Goal: Information Seeking & Learning: Learn about a topic

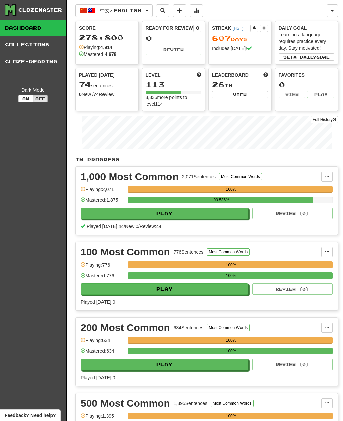
click at [151, 14] on button "中文 / English" at bounding box center [113, 10] width 77 height 13
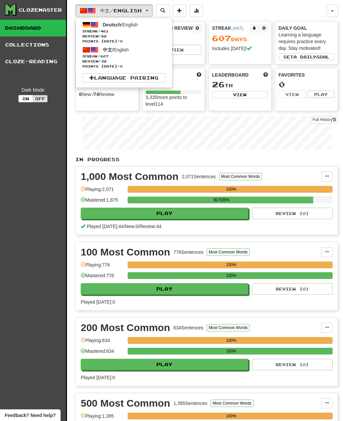
click at [151, 32] on span "Streak: 461" at bounding box center [123, 31] width 83 height 5
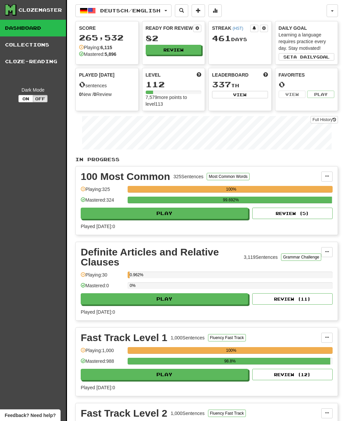
click at [185, 52] on button "Review" at bounding box center [174, 50] width 56 height 10
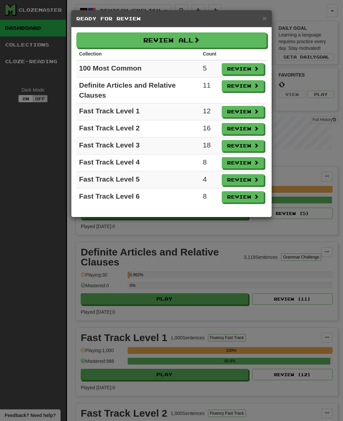
click at [199, 38] on span at bounding box center [196, 40] width 6 height 6
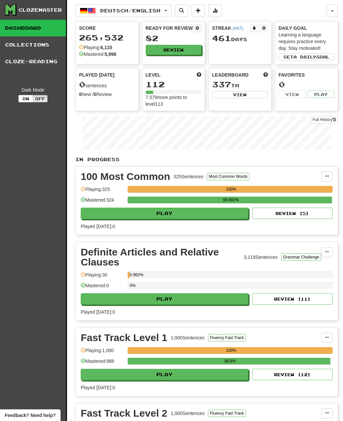
select select "**"
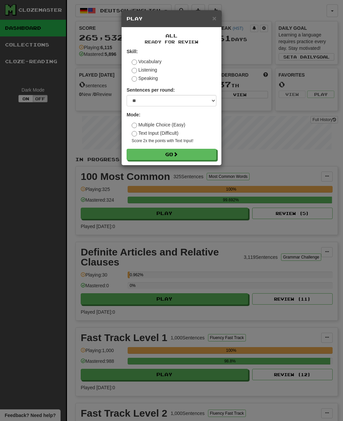
click at [208, 159] on button "Go" at bounding box center [171, 154] width 90 height 11
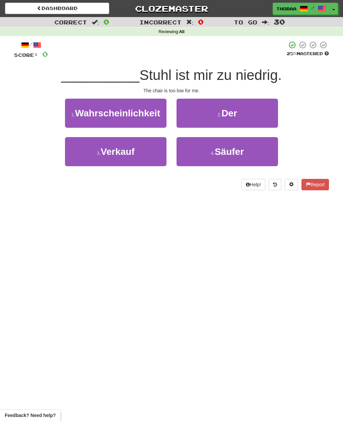
click at [266, 115] on button "2 . Der" at bounding box center [226, 113] width 101 height 29
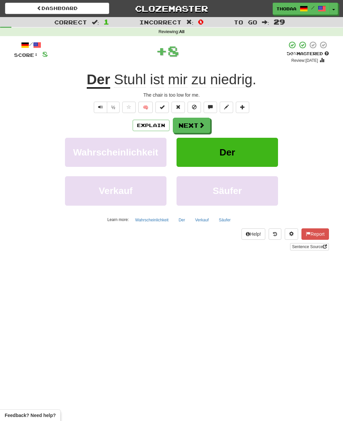
click at [262, 154] on button "Der" at bounding box center [226, 152] width 101 height 29
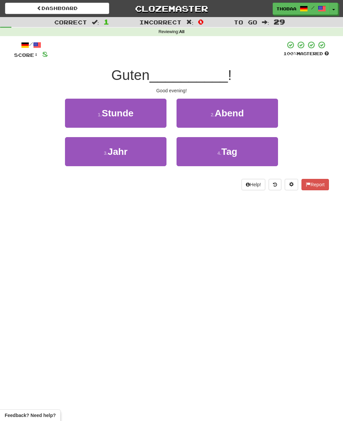
click at [269, 114] on button "2 . Abend" at bounding box center [226, 113] width 101 height 29
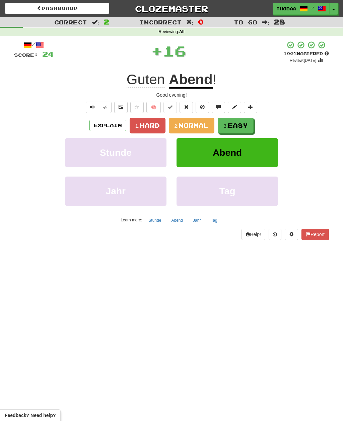
click at [246, 126] on span "Easy" at bounding box center [238, 125] width 20 height 7
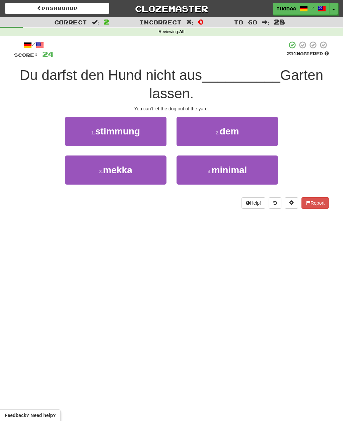
click at [269, 133] on button "2 . dem" at bounding box center [226, 131] width 101 height 29
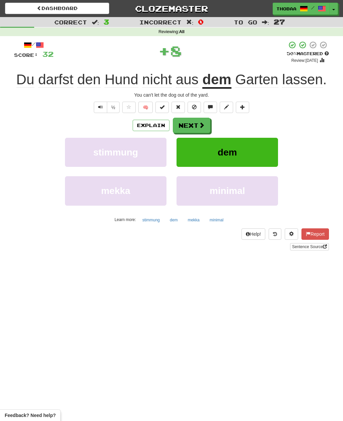
click at [256, 161] on button "dem" at bounding box center [226, 152] width 101 height 29
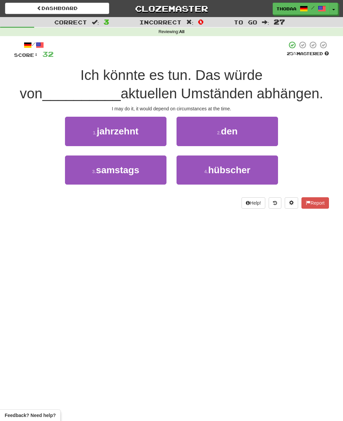
click at [45, 11] on link "Dashboard" at bounding box center [57, 8] width 104 height 11
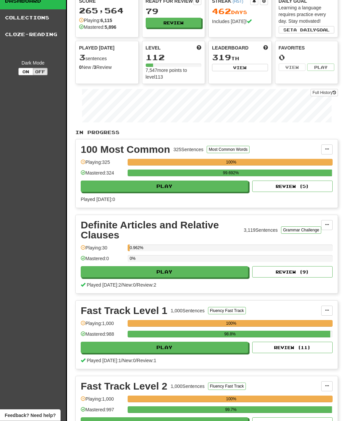
scroll to position [27, 0]
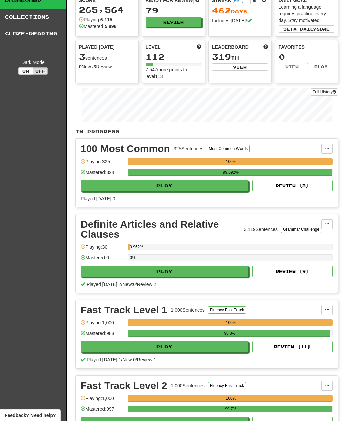
click at [328, 220] on button at bounding box center [326, 225] width 11 height 10
click at [309, 233] on link "Manage Sentences" at bounding box center [297, 236] width 69 height 9
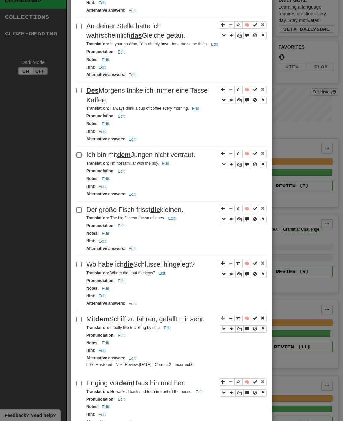
scroll to position [493, 0]
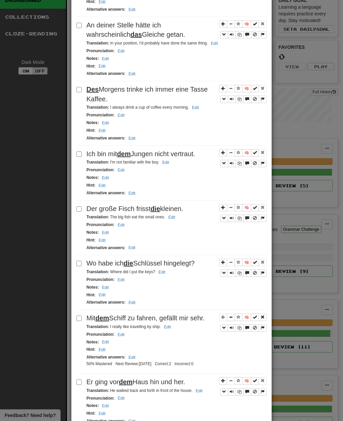
click at [133, 247] on button "Edit" at bounding box center [131, 247] width 11 height 7
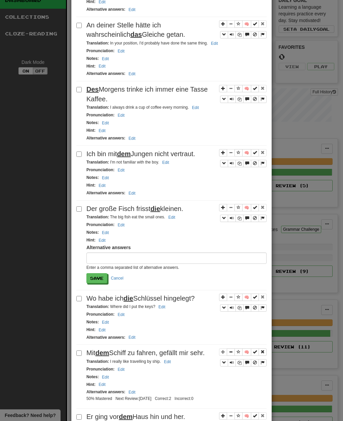
scroll to position [27, 0]
click at [119, 276] on button "Cancel" at bounding box center [117, 278] width 20 height 10
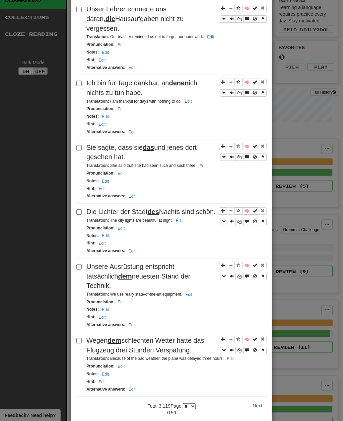
scroll to position [985, 0]
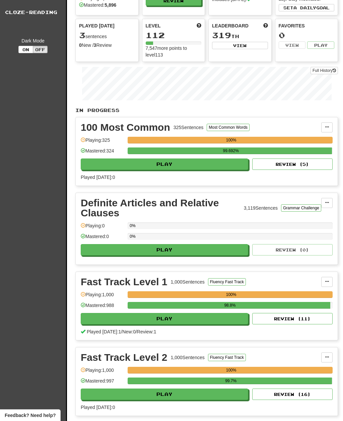
click at [326, 204] on span at bounding box center [327, 203] width 4 height 4
click at [321, 232] on span "Unpin from Dashboard" at bounding box center [301, 230] width 47 height 5
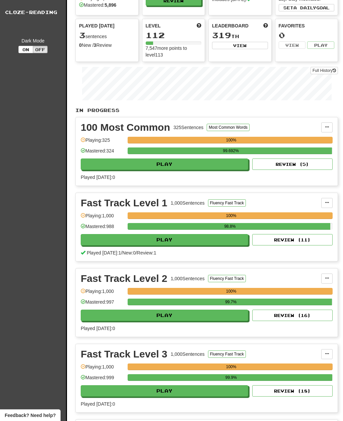
scroll to position [0, 0]
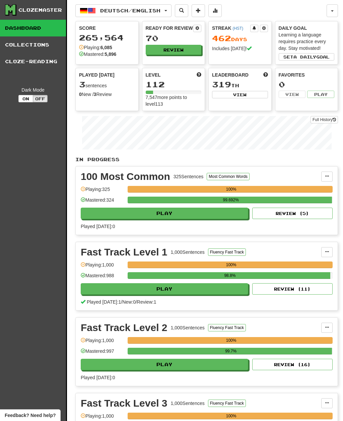
click at [190, 52] on button "Review" at bounding box center [174, 50] width 56 height 10
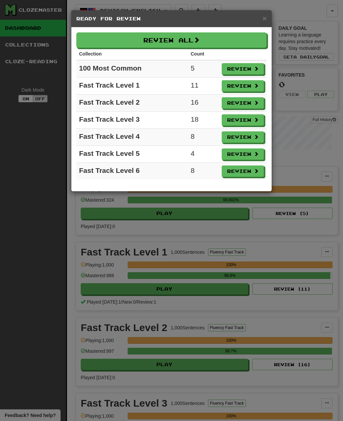
click at [209, 41] on button "Review All" at bounding box center [171, 39] width 190 height 15
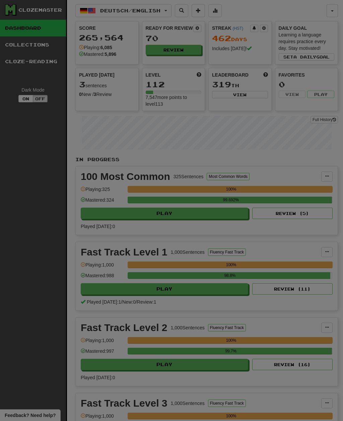
select select "**"
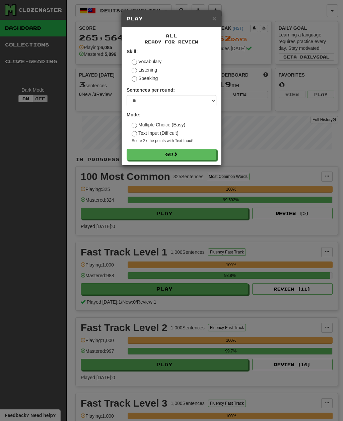
click at [209, 155] on button "Go" at bounding box center [171, 154] width 90 height 11
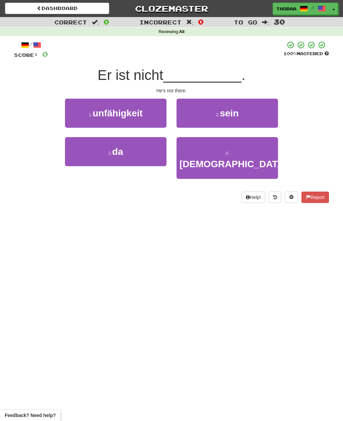
click at [77, 160] on button "3 . da" at bounding box center [115, 151] width 101 height 29
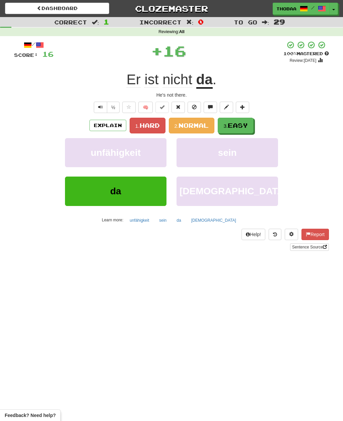
click at [251, 128] on button "3. Easy" at bounding box center [236, 126] width 36 height 16
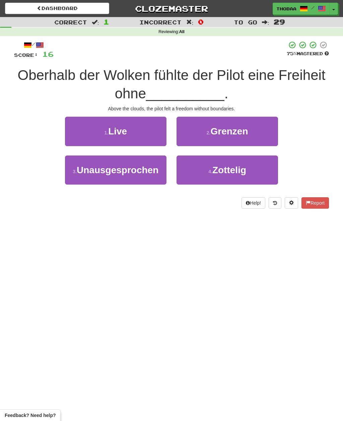
click at [263, 140] on button "2 . Grenzen" at bounding box center [226, 131] width 101 height 29
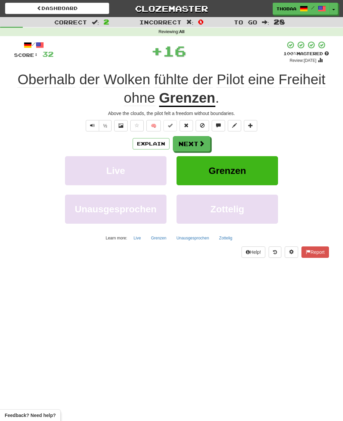
click at [269, 173] on button "Grenzen" at bounding box center [226, 170] width 101 height 29
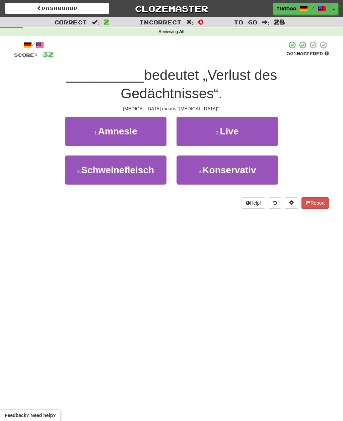
click at [79, 132] on button "1 . Amnesie" at bounding box center [115, 131] width 101 height 29
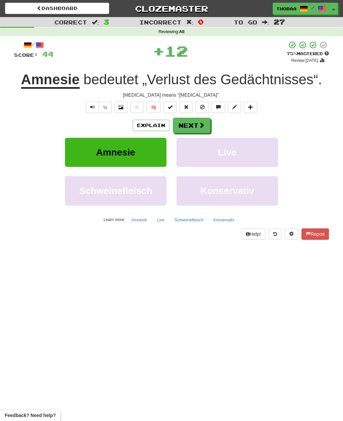
click at [266, 163] on button "Live" at bounding box center [226, 152] width 101 height 29
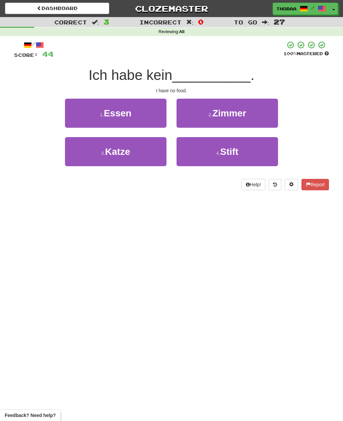
click at [77, 111] on button "1 . Essen" at bounding box center [115, 113] width 101 height 29
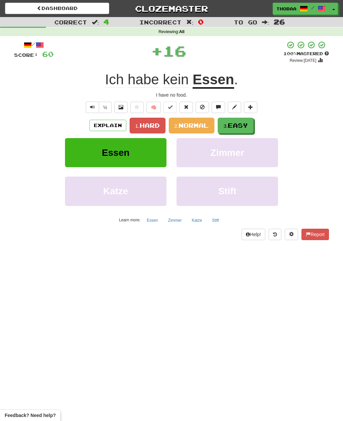
click at [250, 125] on button "3. Easy" at bounding box center [236, 126] width 36 height 16
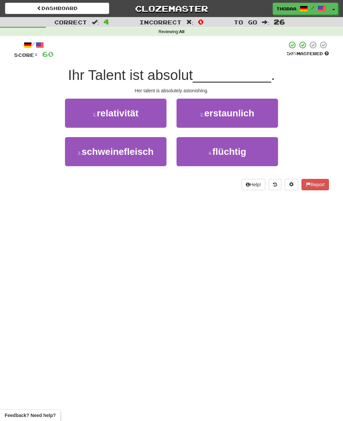
click at [266, 118] on button "2 . erstaunlich" at bounding box center [226, 113] width 101 height 29
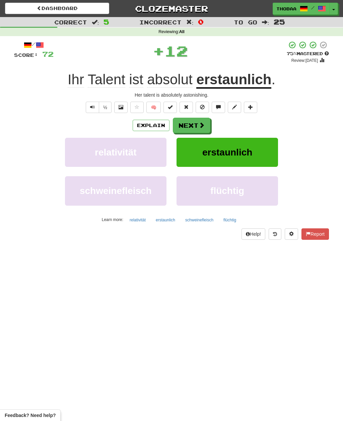
click at [267, 159] on button "erstaunlich" at bounding box center [226, 152] width 101 height 29
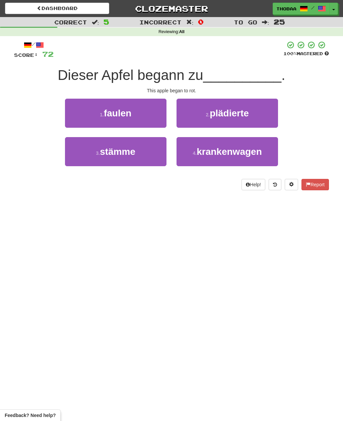
click at [81, 112] on button "1 . faulen" at bounding box center [115, 113] width 101 height 29
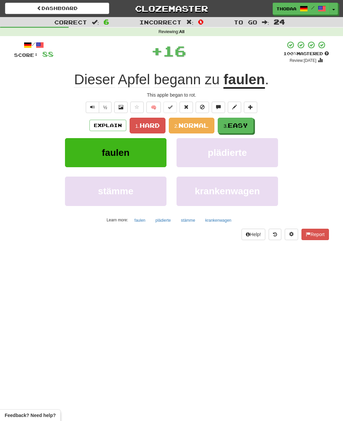
click at [253, 126] on button "3. Easy" at bounding box center [236, 126] width 36 height 16
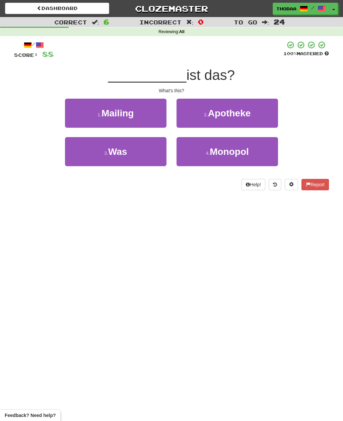
click at [83, 158] on button "3 . Was" at bounding box center [115, 151] width 101 height 29
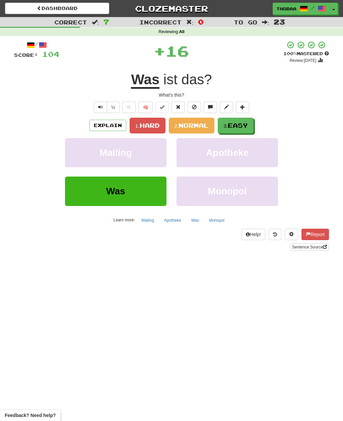
click at [250, 127] on button "3. Easy" at bounding box center [236, 126] width 36 height 16
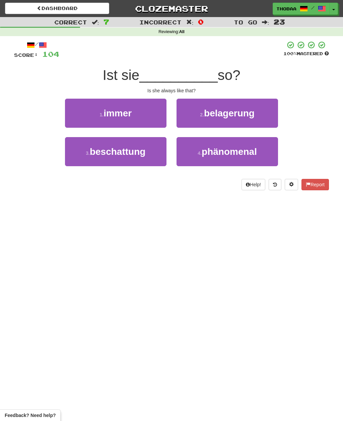
click at [81, 116] on button "1 . immer" at bounding box center [115, 113] width 101 height 29
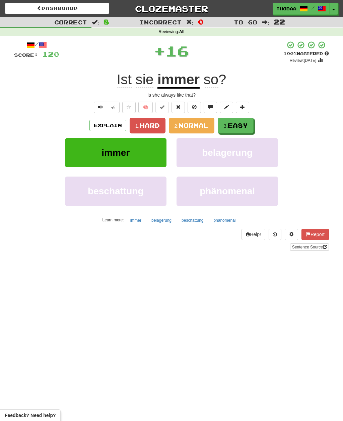
click at [251, 126] on button "3. Easy" at bounding box center [236, 126] width 36 height 16
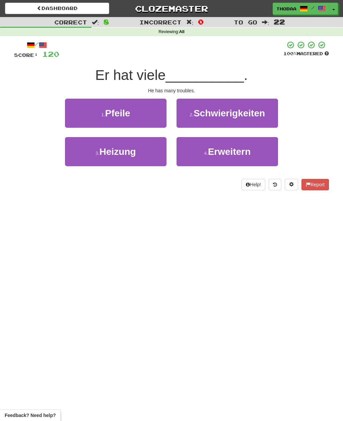
click at [269, 112] on button "2 . Schwierigkeiten" at bounding box center [226, 113] width 101 height 29
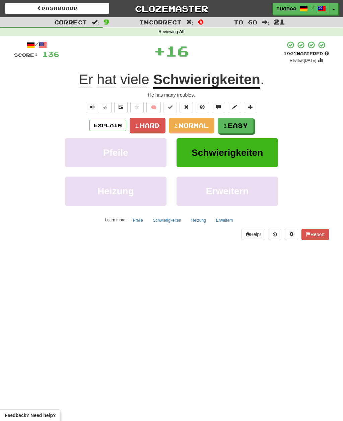
click at [249, 128] on button "3. Easy" at bounding box center [236, 126] width 36 height 16
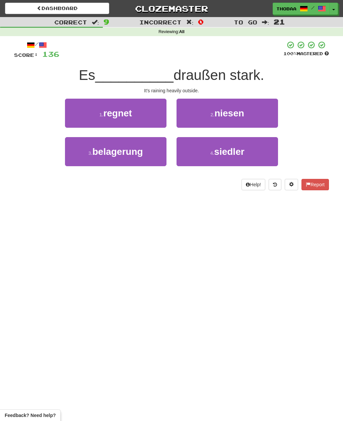
click at [78, 115] on button "1 . regnet" at bounding box center [115, 113] width 101 height 29
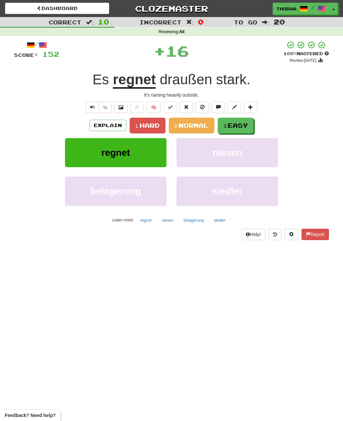
click at [253, 124] on button "3. Easy" at bounding box center [236, 126] width 36 height 16
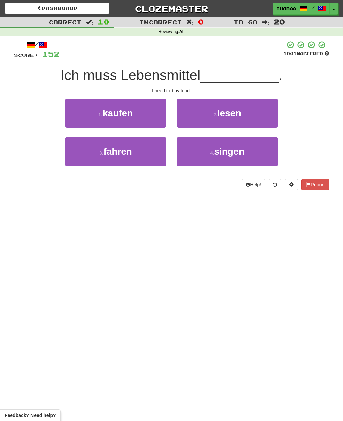
click at [73, 113] on button "1 . kaufen" at bounding box center [115, 113] width 101 height 29
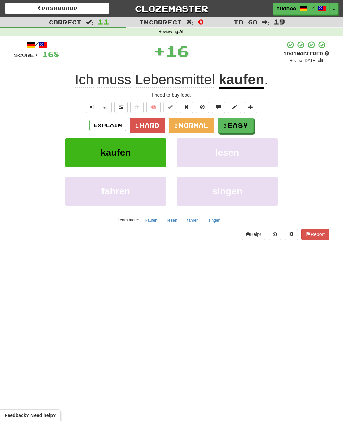
click at [248, 127] on span "Easy" at bounding box center [238, 125] width 20 height 7
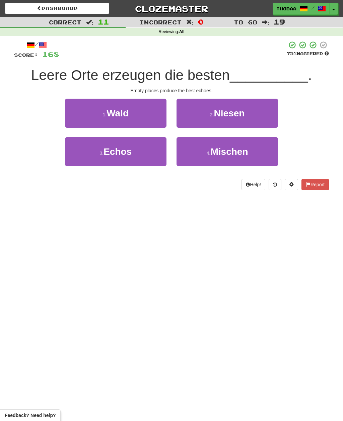
click at [72, 155] on button "3 . Echos" at bounding box center [115, 151] width 101 height 29
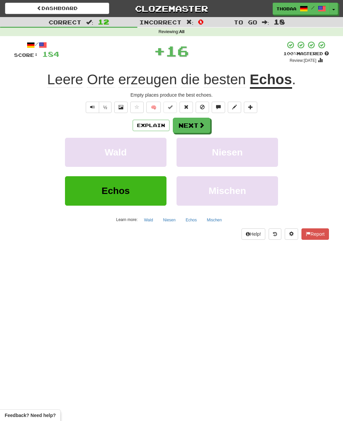
click at [254, 154] on button "Niesen" at bounding box center [226, 152] width 101 height 29
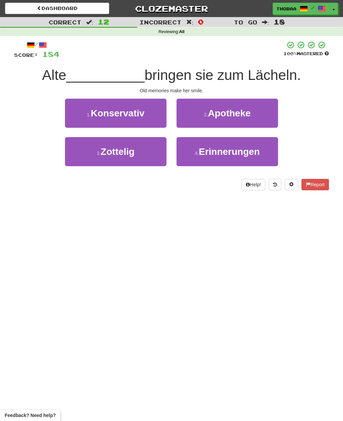
click at [259, 154] on span "Erinnerungen" at bounding box center [228, 152] width 61 height 10
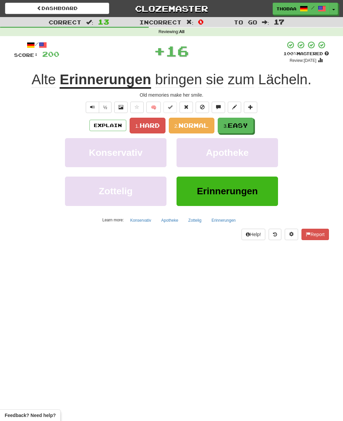
click at [251, 126] on button "3. Easy" at bounding box center [236, 126] width 36 height 16
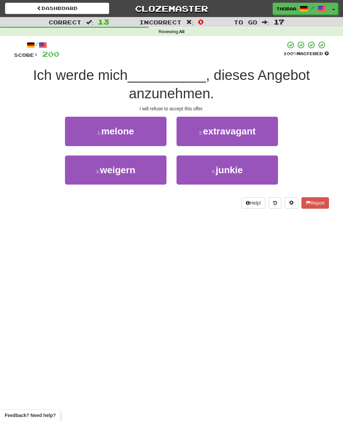
click at [73, 176] on button "3 . weigern" at bounding box center [115, 170] width 101 height 29
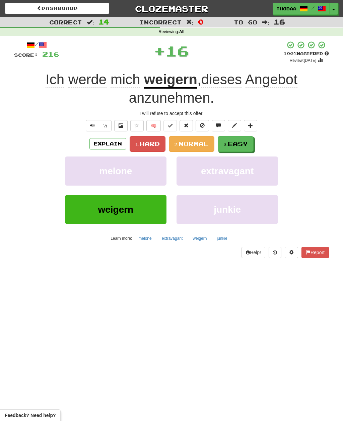
click at [249, 139] on button "3. Easy" at bounding box center [236, 144] width 36 height 16
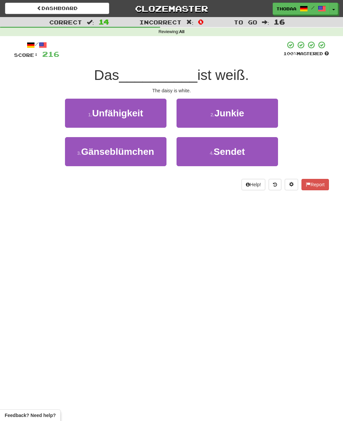
click at [103, 158] on button "3 . Gänseblümchen" at bounding box center [115, 151] width 101 height 29
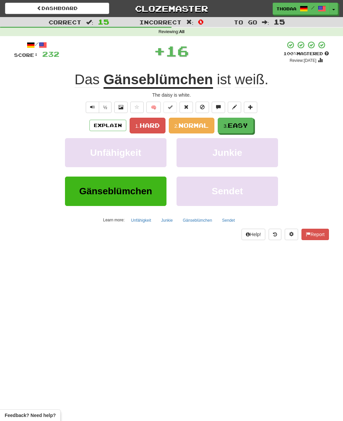
click at [248, 127] on span "Easy" at bounding box center [238, 125] width 20 height 7
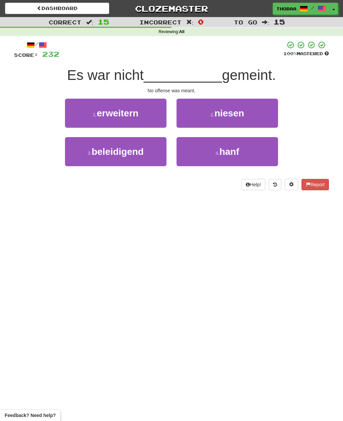
click at [79, 163] on button "3 . beleidigend" at bounding box center [115, 151] width 101 height 29
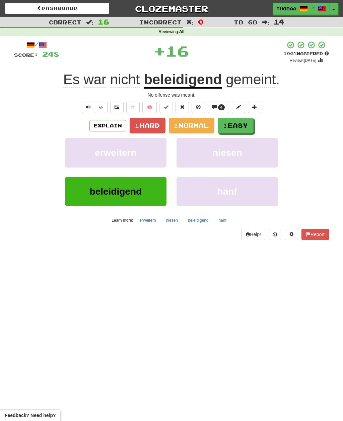
click at [245, 128] on span "Easy" at bounding box center [238, 125] width 20 height 7
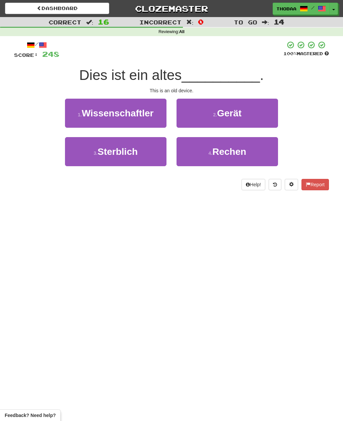
click at [265, 116] on button "2 . Gerät" at bounding box center [226, 113] width 101 height 29
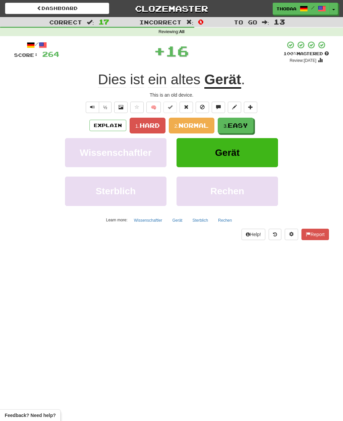
click at [246, 127] on span "Easy" at bounding box center [238, 125] width 20 height 7
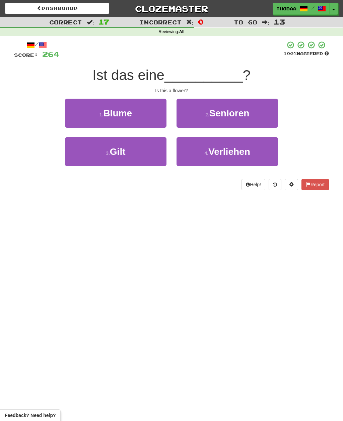
click at [74, 113] on button "1 . Blume" at bounding box center [115, 113] width 101 height 29
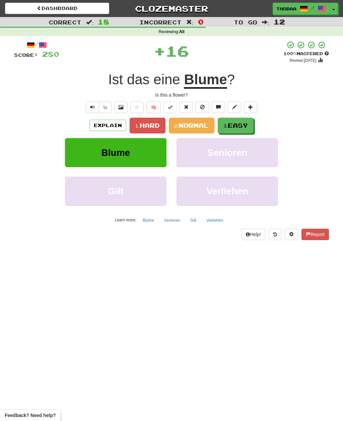
click at [244, 130] on button "3. Easy" at bounding box center [236, 126] width 36 height 16
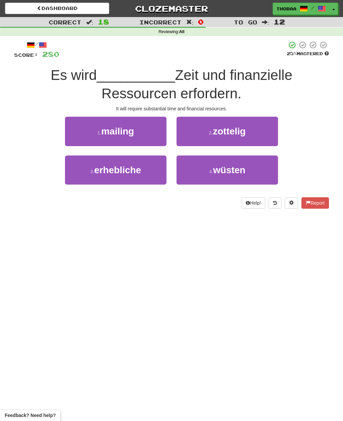
click at [77, 177] on button "3 . erhebliche" at bounding box center [115, 170] width 101 height 29
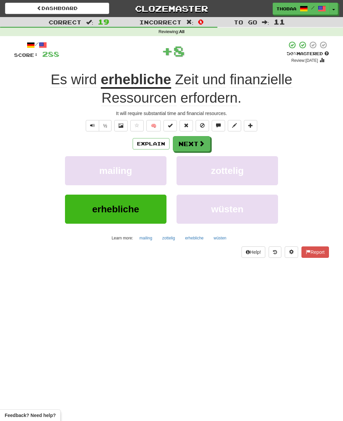
click at [262, 168] on button "zottelig" at bounding box center [226, 170] width 101 height 29
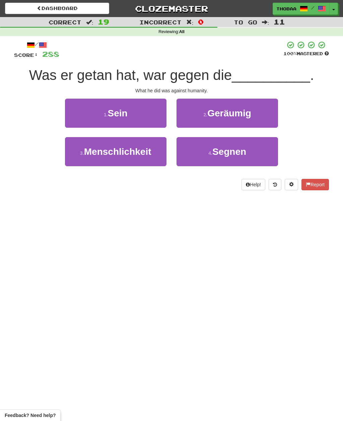
click at [82, 158] on button "3 . Menschlichkeit" at bounding box center [115, 151] width 101 height 29
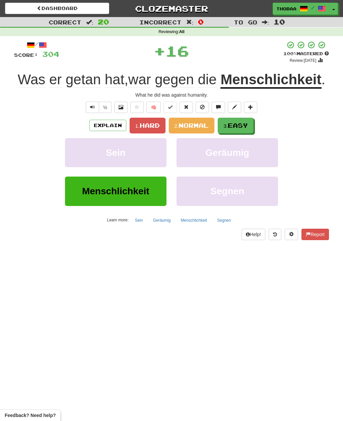
click at [252, 126] on button "3. Easy" at bounding box center [236, 126] width 36 height 16
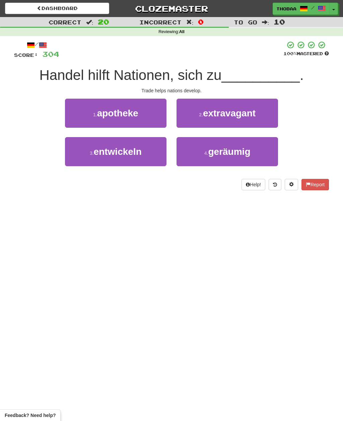
click at [82, 160] on button "3 . entwickeln" at bounding box center [115, 151] width 101 height 29
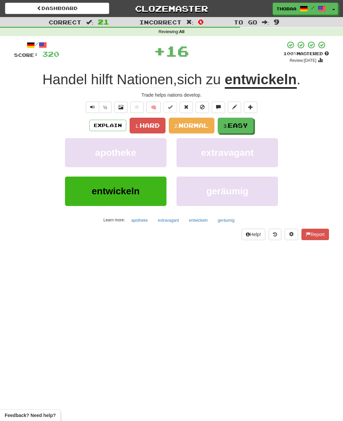
click at [252, 128] on button "3. Easy" at bounding box center [236, 126] width 36 height 16
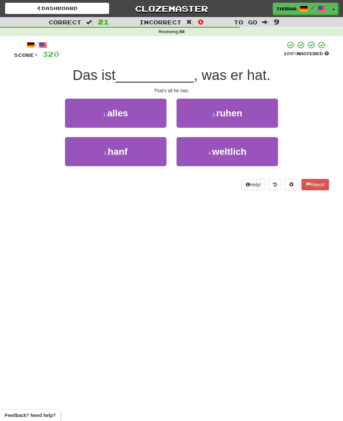
click at [71, 113] on button "1 . alles" at bounding box center [115, 113] width 101 height 29
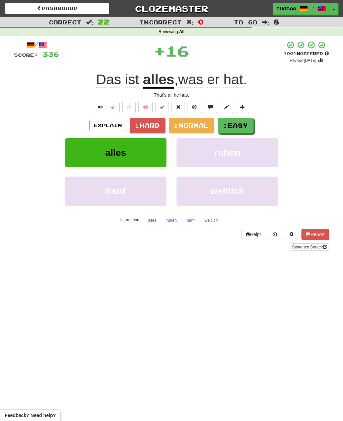
click at [247, 130] on button "3. Easy" at bounding box center [236, 126] width 36 height 16
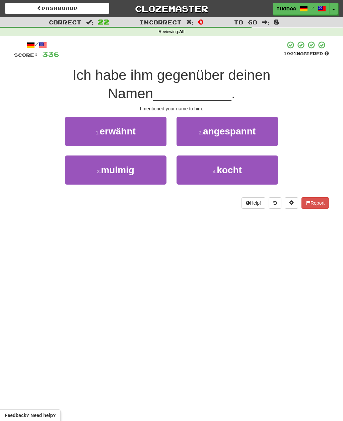
click at [77, 133] on button "1 . erwähnt" at bounding box center [115, 131] width 101 height 29
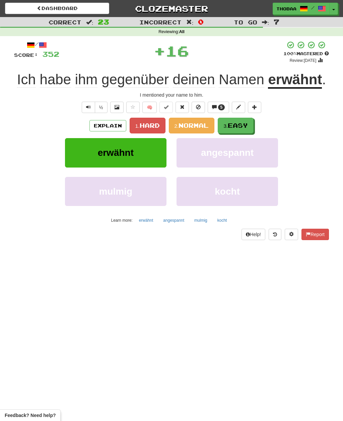
click at [251, 126] on button "3. Easy" at bounding box center [236, 126] width 36 height 16
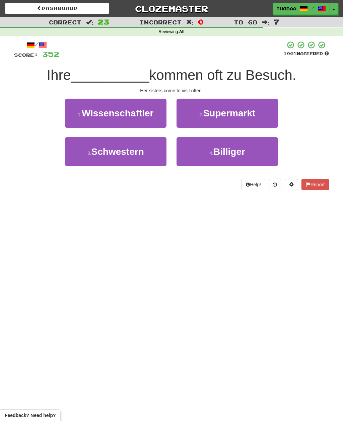
click at [78, 161] on button "3 . Schwestern" at bounding box center [115, 151] width 101 height 29
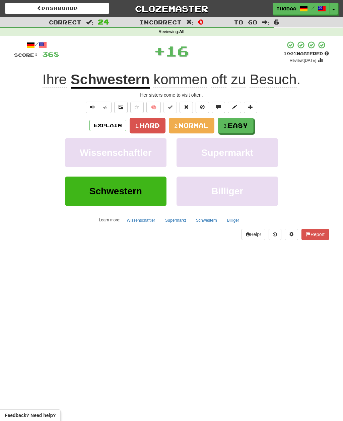
click at [252, 128] on button "3. Easy" at bounding box center [236, 126] width 36 height 16
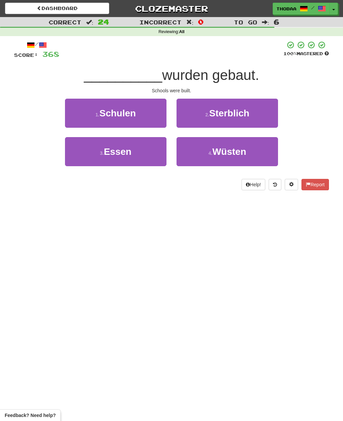
click at [68, 118] on button "1 . Schulen" at bounding box center [115, 113] width 101 height 29
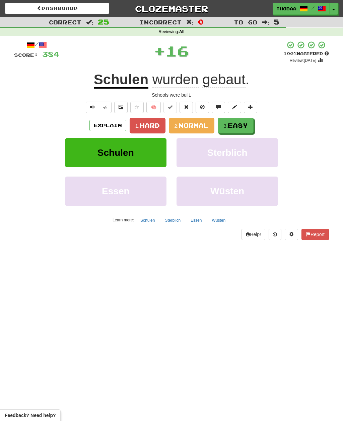
click at [251, 130] on button "3. Easy" at bounding box center [236, 126] width 36 height 16
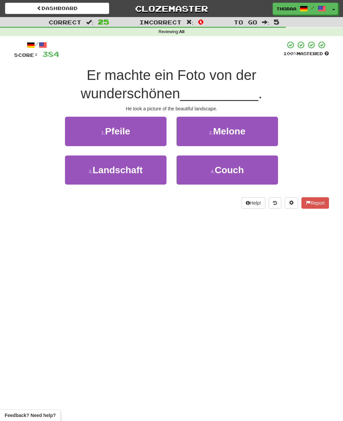
click at [90, 182] on button "3 . Landschaft" at bounding box center [115, 170] width 101 height 29
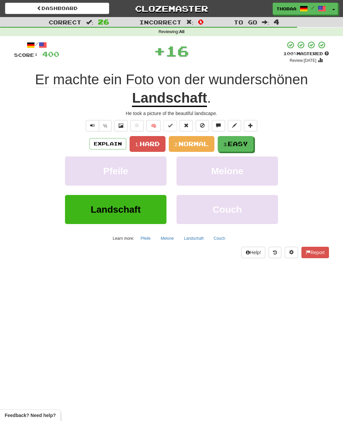
click at [247, 141] on span "Easy" at bounding box center [238, 143] width 20 height 7
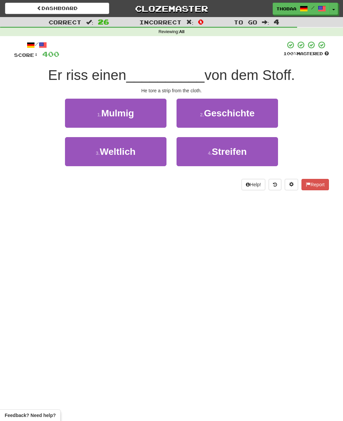
click at [260, 157] on button "4 . Streifen" at bounding box center [226, 151] width 101 height 29
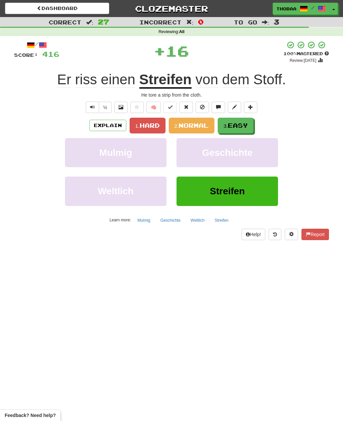
click at [251, 126] on button "3. Easy" at bounding box center [236, 126] width 36 height 16
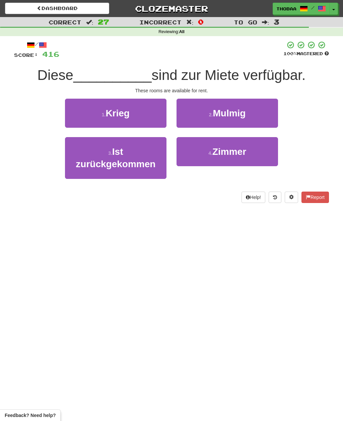
click at [257, 157] on button "4 . Zimmer" at bounding box center [226, 151] width 101 height 29
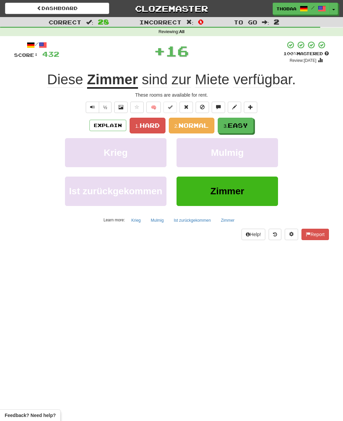
click at [248, 128] on span "Easy" at bounding box center [238, 125] width 20 height 7
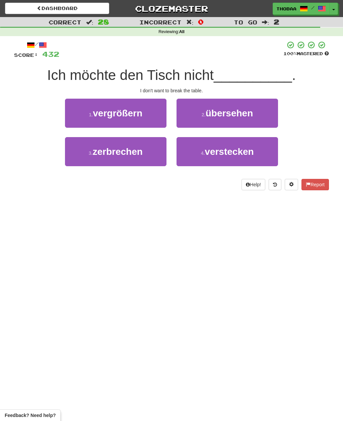
click at [81, 160] on button "3 . zerbrechen" at bounding box center [115, 151] width 101 height 29
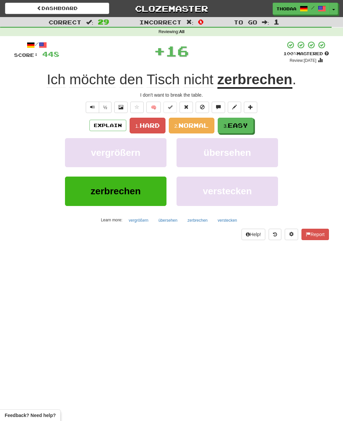
click at [249, 127] on button "3. Easy" at bounding box center [236, 126] width 36 height 16
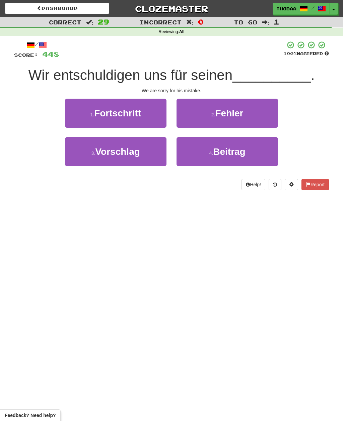
click at [267, 118] on button "2 . Fehler" at bounding box center [226, 113] width 101 height 29
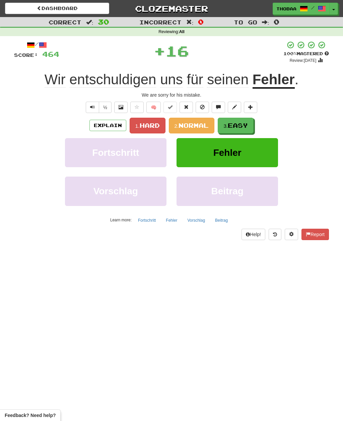
click at [251, 126] on button "3. Easy" at bounding box center [236, 126] width 36 height 16
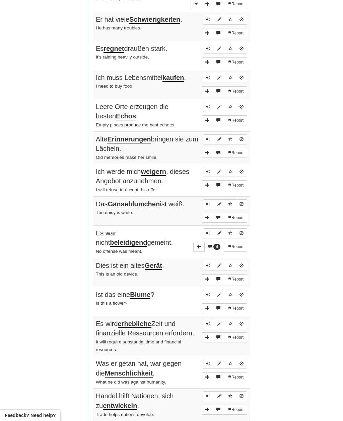
scroll to position [537, 0]
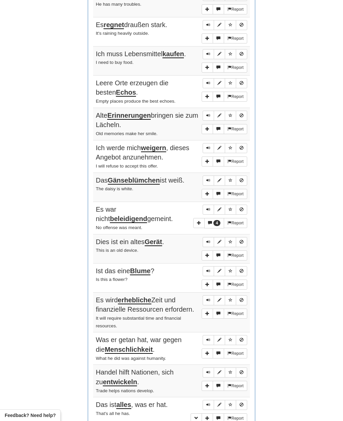
click at [214, 220] on span "4" at bounding box center [216, 223] width 7 height 6
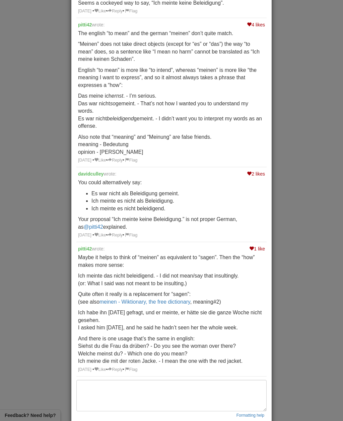
scroll to position [73, 0]
click at [18, 264] on div "× Discussion View in the forum Es war nicht beleidigend gemeint. Peter1949 wrot…" at bounding box center [171, 210] width 343 height 421
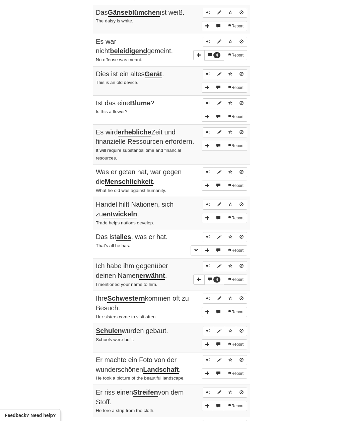
scroll to position [714, 0]
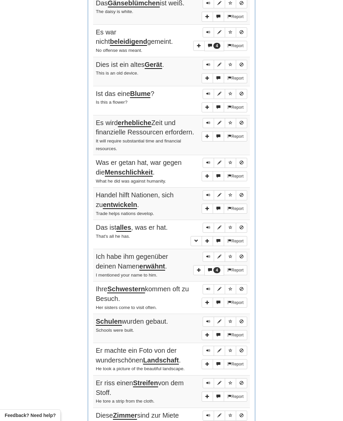
click at [213, 265] on button "4" at bounding box center [214, 270] width 20 height 10
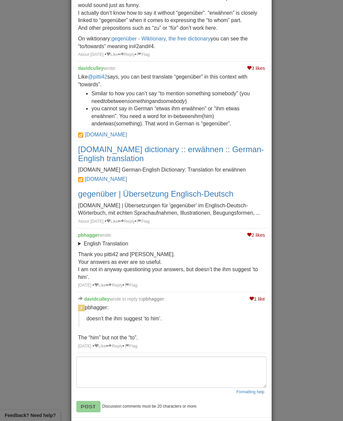
scroll to position [167, 0]
click at [331, 258] on div "× Discussion View in the forum Ich habe ihm gegenüber deinen Namen erwähnt . 1 …" at bounding box center [171, 210] width 343 height 421
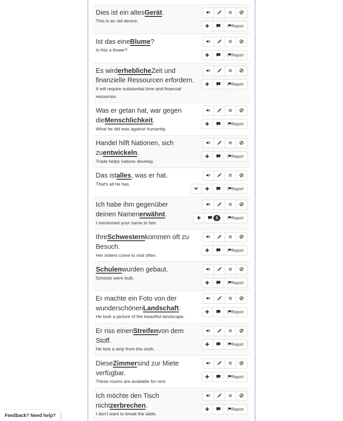
scroll to position [863, 0]
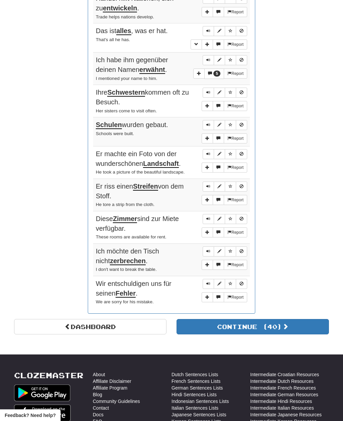
click at [309, 319] on button "Continue ( 40 )" at bounding box center [252, 326] width 152 height 15
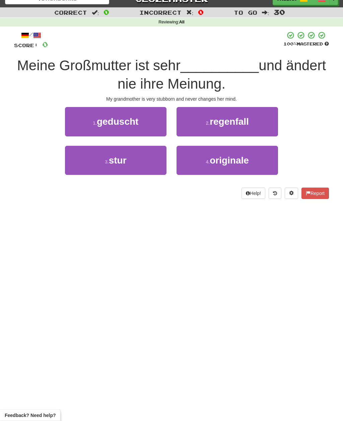
scroll to position [0, 0]
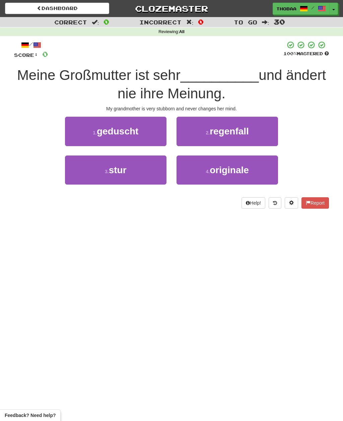
click at [81, 175] on button "3 . stur" at bounding box center [115, 170] width 101 height 29
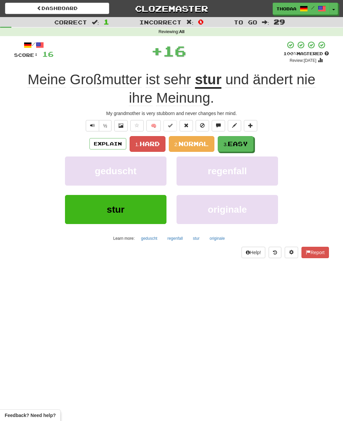
click at [244, 146] on span "Easy" at bounding box center [238, 143] width 20 height 7
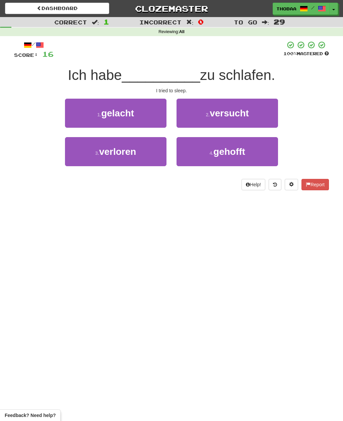
click at [265, 114] on button "2 . versucht" at bounding box center [226, 113] width 101 height 29
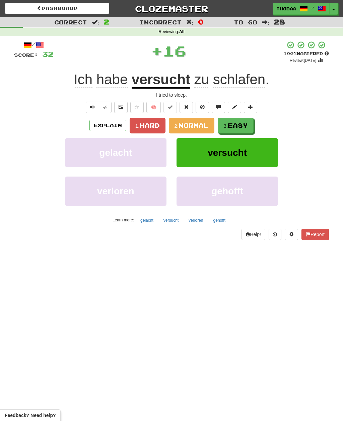
click at [267, 155] on button "versucht" at bounding box center [226, 152] width 101 height 29
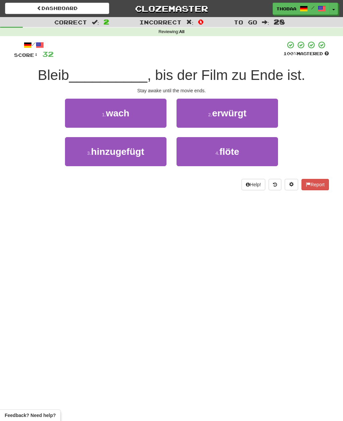
click at [76, 110] on button "1 . wach" at bounding box center [115, 113] width 101 height 29
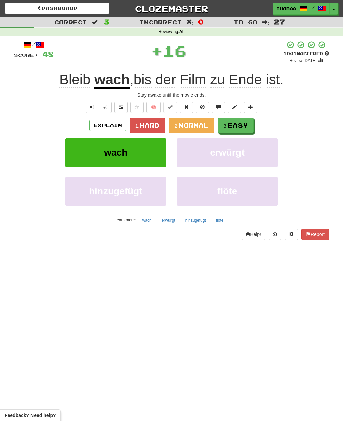
click at [245, 128] on span "Easy" at bounding box center [238, 125] width 20 height 7
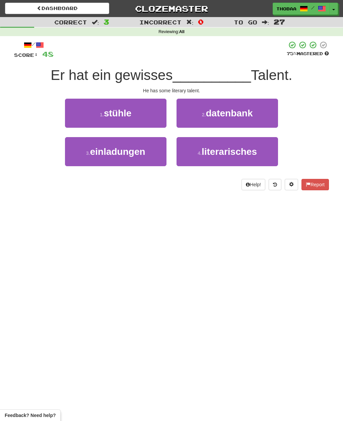
click at [260, 155] on button "4 . literarisches" at bounding box center [226, 151] width 101 height 29
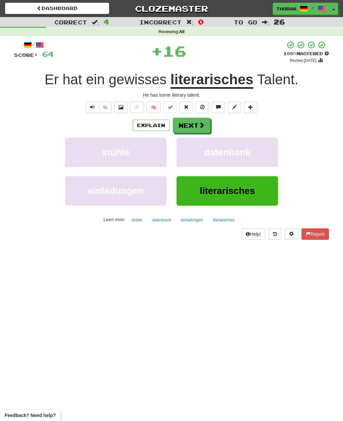
click at [252, 160] on button "datenbank" at bounding box center [226, 152] width 101 height 29
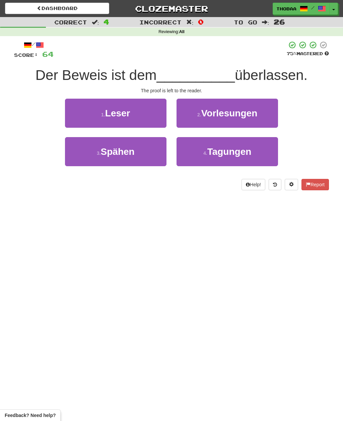
click at [76, 115] on button "1 . Leser" at bounding box center [115, 113] width 101 height 29
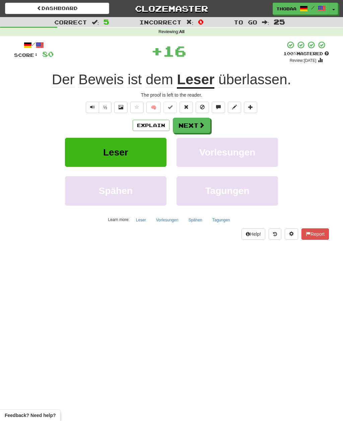
click at [257, 153] on button "Vorlesungen" at bounding box center [226, 152] width 101 height 29
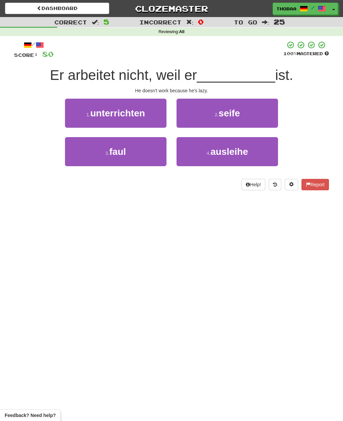
click at [81, 160] on button "3 . faul" at bounding box center [115, 151] width 101 height 29
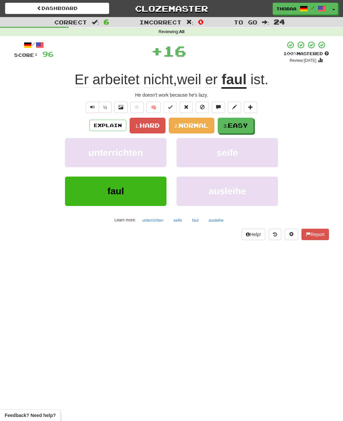
click at [246, 126] on span "Easy" at bounding box center [238, 125] width 20 height 7
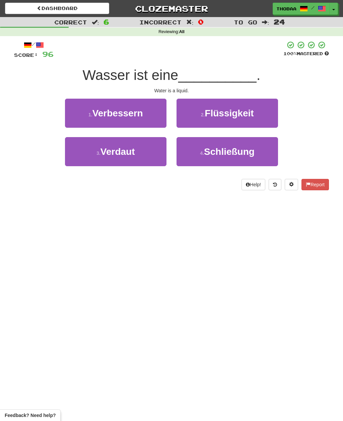
click at [267, 112] on button "2 . Flüssigkeit" at bounding box center [226, 113] width 101 height 29
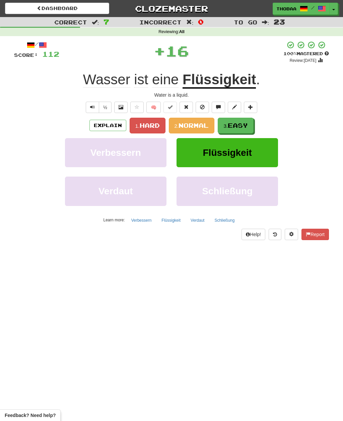
click at [246, 124] on span "Easy" at bounding box center [238, 125] width 20 height 7
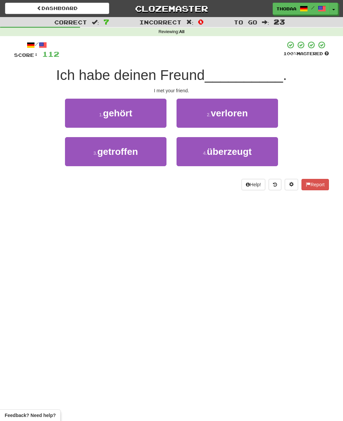
click at [78, 160] on button "3 . getroffen" at bounding box center [115, 151] width 101 height 29
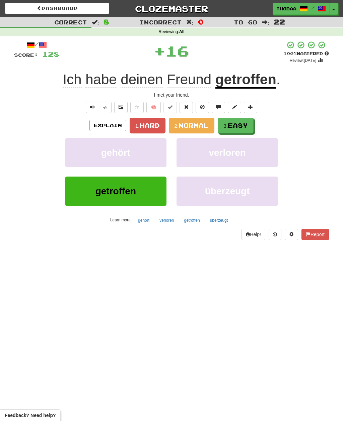
click at [246, 125] on span "Easy" at bounding box center [238, 125] width 20 height 7
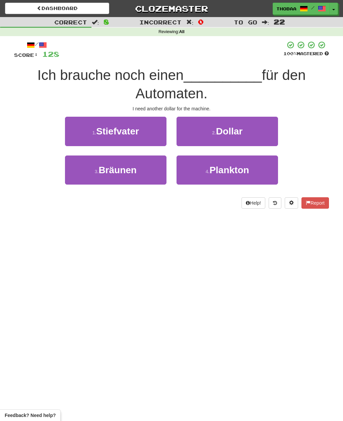
click at [266, 127] on button "2 . Dollar" at bounding box center [226, 131] width 101 height 29
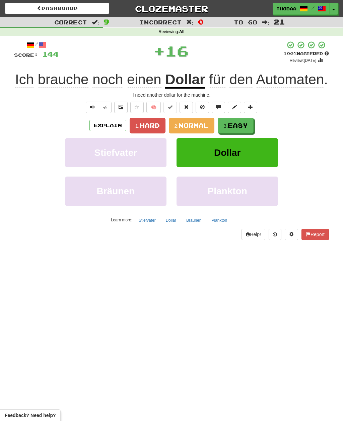
click at [246, 129] on span "Easy" at bounding box center [238, 125] width 20 height 7
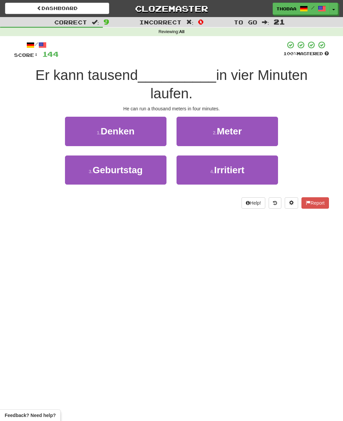
click at [269, 135] on button "2 . Meter" at bounding box center [226, 131] width 101 height 29
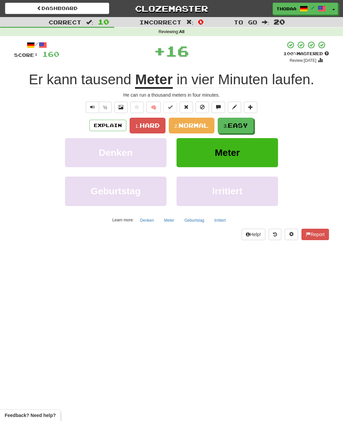
click at [246, 130] on button "3. Easy" at bounding box center [236, 126] width 36 height 16
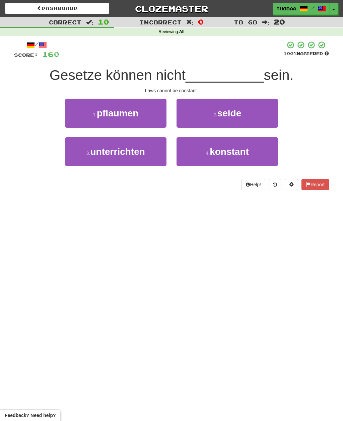
click at [260, 154] on button "4 . konstant" at bounding box center [226, 151] width 101 height 29
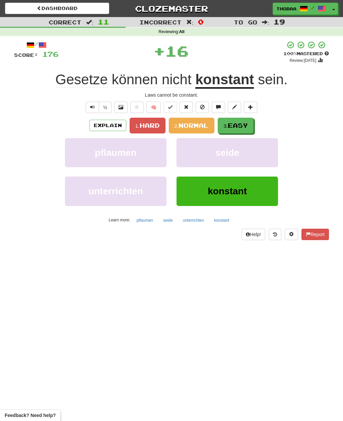
click at [248, 123] on span "Easy" at bounding box center [238, 125] width 20 height 7
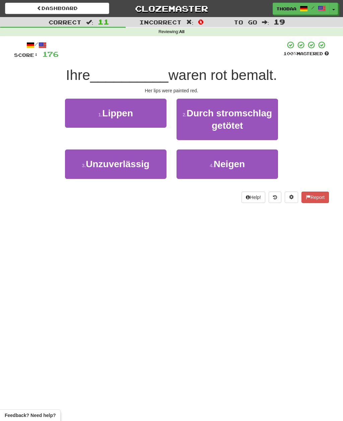
click at [78, 115] on button "1 . Lippen" at bounding box center [115, 113] width 101 height 29
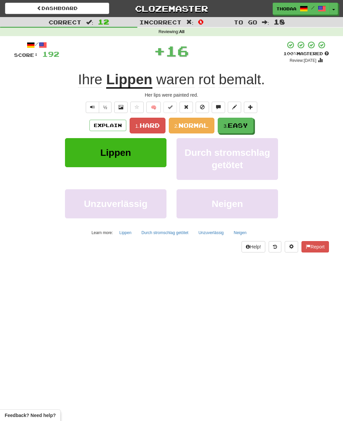
click at [248, 129] on button "3. Easy" at bounding box center [236, 126] width 36 height 16
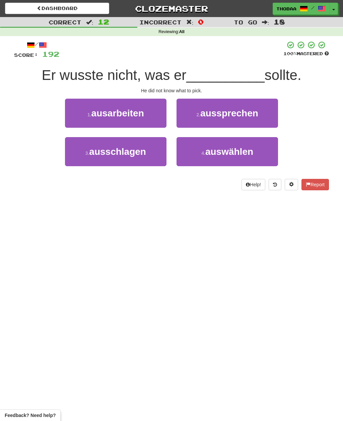
click at [258, 156] on button "4 . auswählen" at bounding box center [226, 151] width 101 height 29
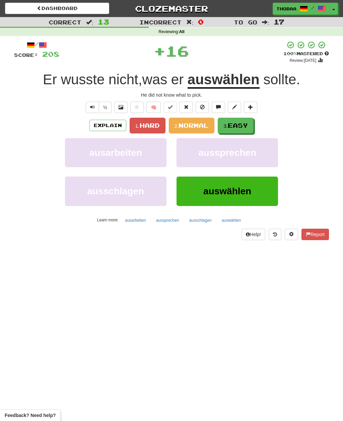
click at [243, 126] on span "Easy" at bounding box center [238, 125] width 20 height 7
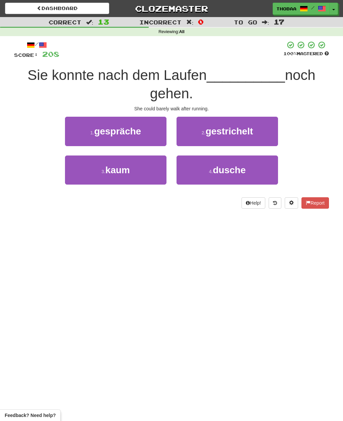
click at [86, 174] on button "3 . kaum" at bounding box center [115, 170] width 101 height 29
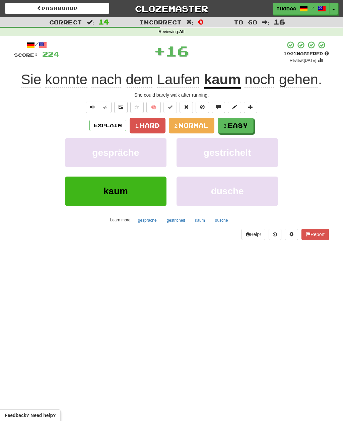
click at [248, 125] on span "Easy" at bounding box center [238, 125] width 20 height 7
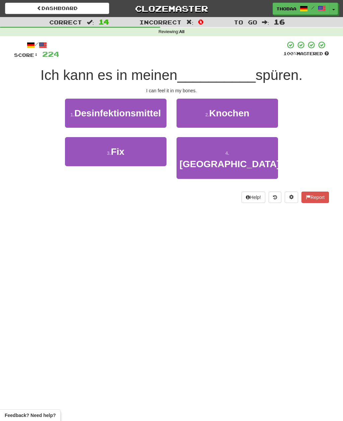
click at [267, 115] on button "2 . Knochen" at bounding box center [226, 113] width 101 height 29
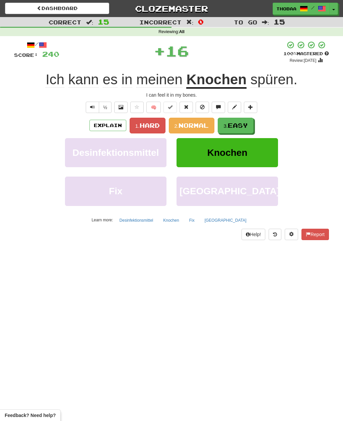
click at [243, 127] on span "Easy" at bounding box center [238, 125] width 20 height 7
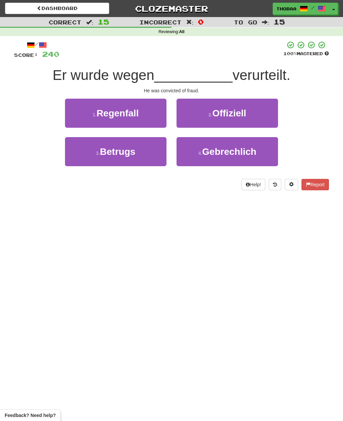
click at [82, 158] on button "3 . Betrugs" at bounding box center [115, 151] width 101 height 29
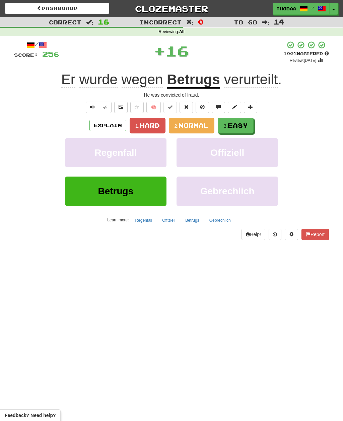
click at [247, 125] on span "Easy" at bounding box center [238, 125] width 20 height 7
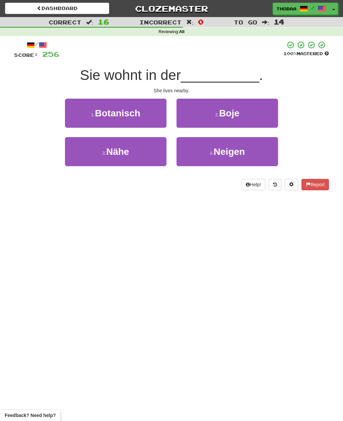
click at [73, 163] on button "3 . Nähe" at bounding box center [115, 151] width 101 height 29
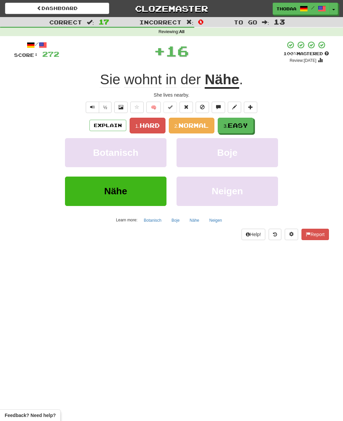
click at [246, 124] on span "Easy" at bounding box center [238, 125] width 20 height 7
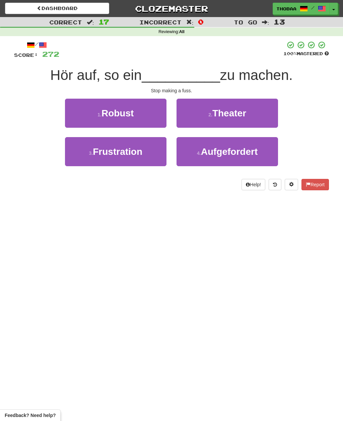
click at [270, 111] on button "2 . Theater" at bounding box center [226, 113] width 101 height 29
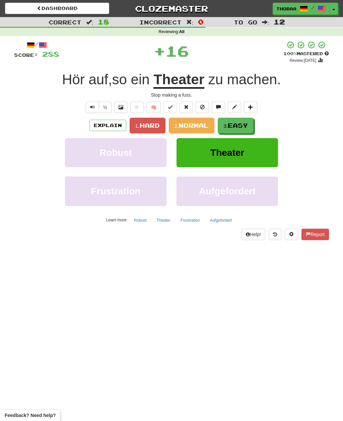
click at [242, 126] on span "Easy" at bounding box center [238, 125] width 20 height 7
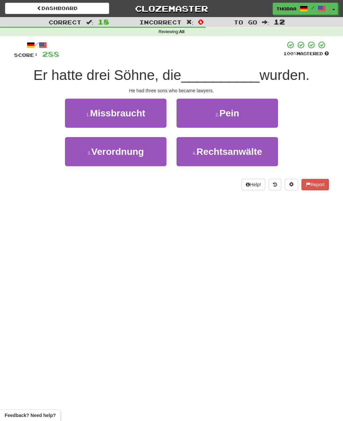
click at [265, 155] on button "4 . Rechtsanwälte" at bounding box center [226, 151] width 101 height 29
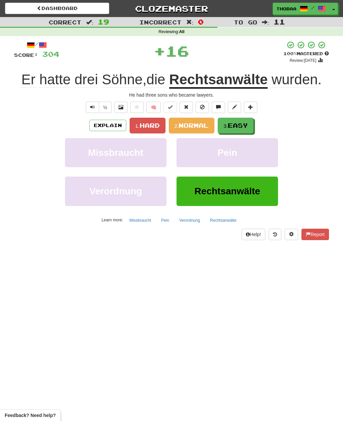
click at [245, 123] on span "Easy" at bounding box center [238, 125] width 20 height 7
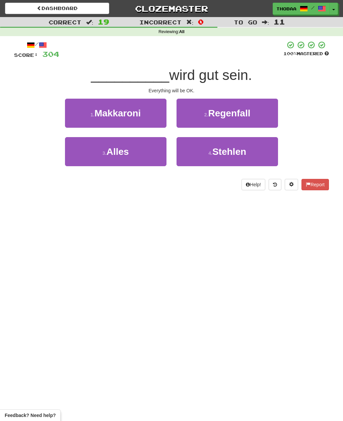
click at [82, 157] on button "3 . Alles" at bounding box center [115, 151] width 101 height 29
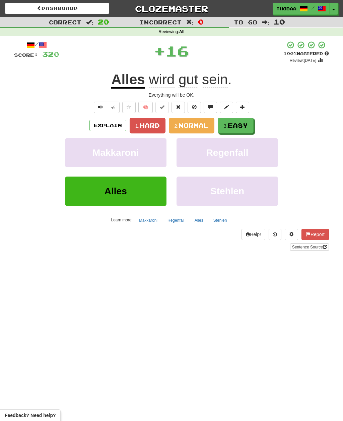
click at [242, 127] on span "Easy" at bounding box center [238, 125] width 20 height 7
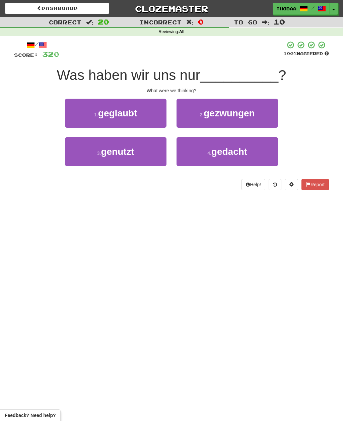
click at [255, 156] on button "4 . gedacht" at bounding box center [226, 151] width 101 height 29
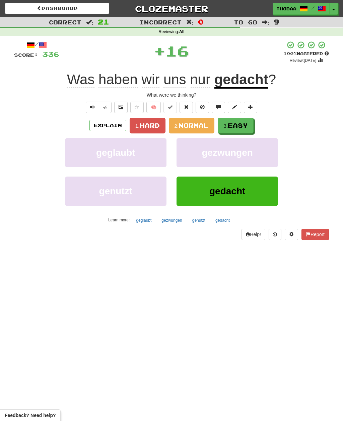
click at [246, 125] on span "Easy" at bounding box center [238, 125] width 20 height 7
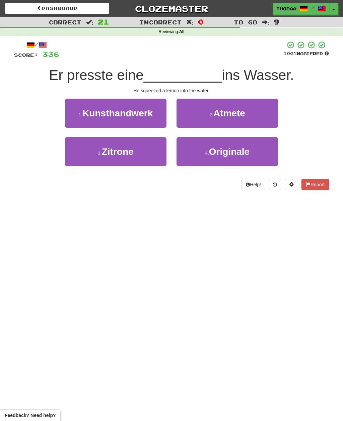
click at [83, 156] on button "3 . Zitrone" at bounding box center [115, 151] width 101 height 29
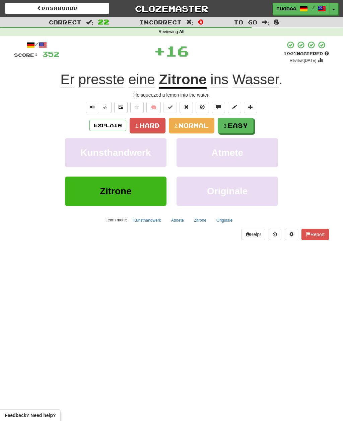
click at [243, 124] on span "Easy" at bounding box center [238, 125] width 20 height 7
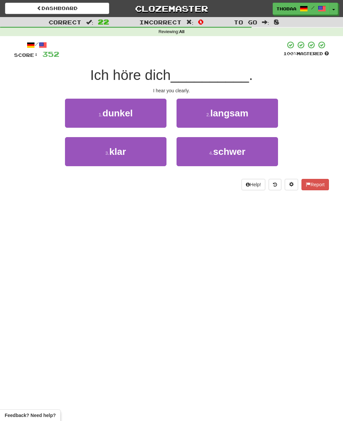
click at [79, 159] on button "3 . klar" at bounding box center [115, 151] width 101 height 29
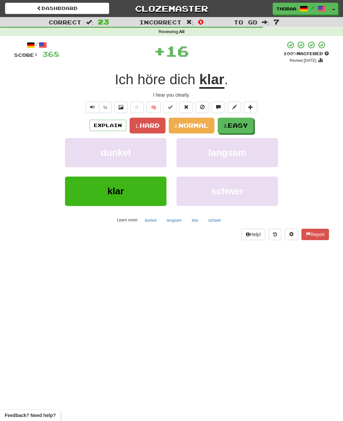
click at [247, 123] on span "Easy" at bounding box center [238, 125] width 20 height 7
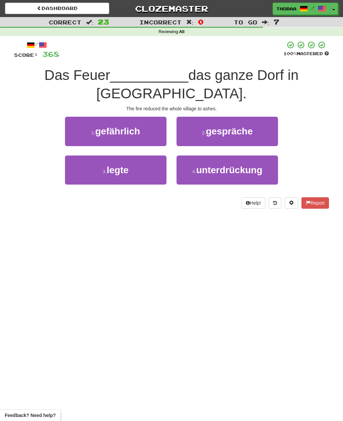
click at [77, 156] on button "3 . legte" at bounding box center [115, 170] width 101 height 29
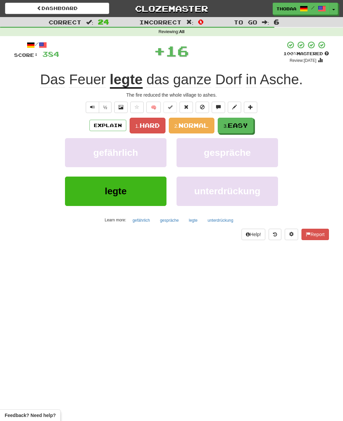
click at [246, 124] on span "Easy" at bounding box center [238, 125] width 20 height 7
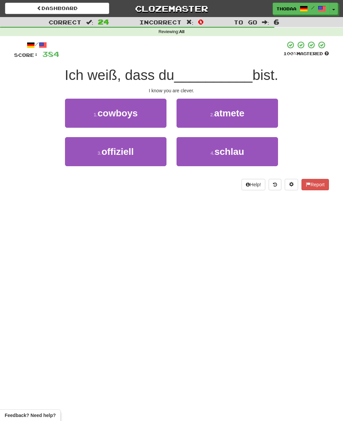
click at [251, 156] on button "4 . schlau" at bounding box center [226, 151] width 101 height 29
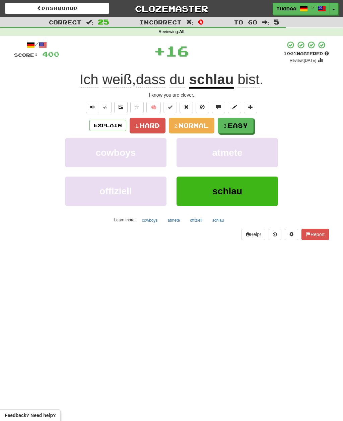
click at [246, 125] on span "Easy" at bounding box center [238, 125] width 20 height 7
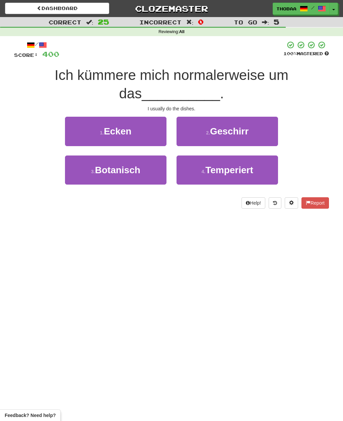
click at [261, 135] on button "2 . Geschirr" at bounding box center [226, 131] width 101 height 29
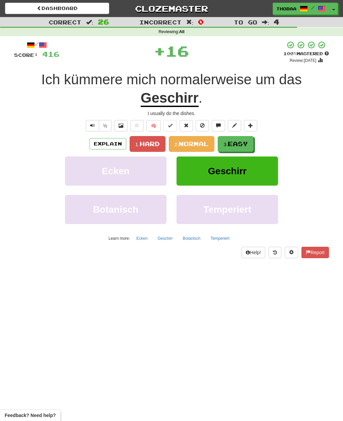
click at [245, 141] on span "Easy" at bounding box center [238, 143] width 20 height 7
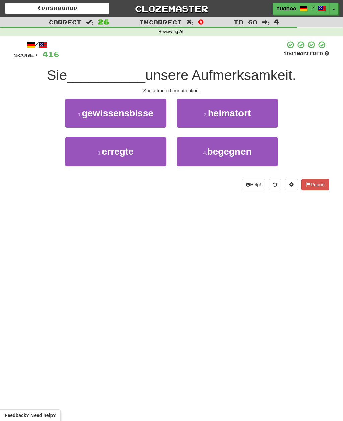
click at [82, 159] on button "3 . erregte" at bounding box center [115, 151] width 101 height 29
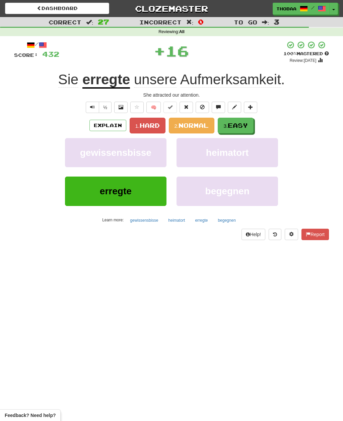
click at [245, 128] on span "Easy" at bounding box center [238, 125] width 20 height 7
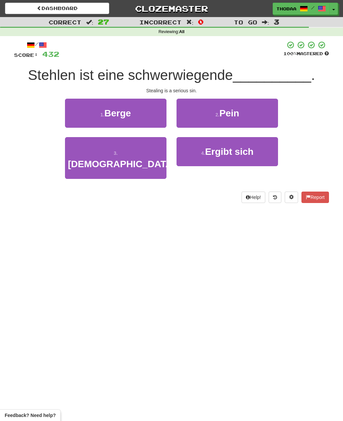
click at [76, 160] on button "3 . Sünde" at bounding box center [115, 158] width 101 height 42
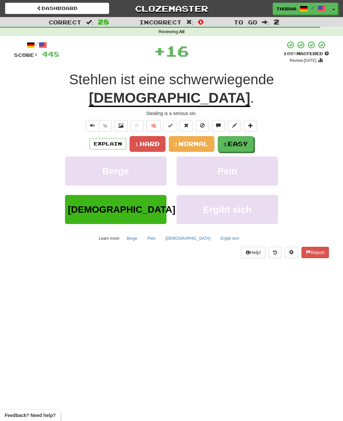
click at [244, 140] on span "Easy" at bounding box center [238, 143] width 20 height 7
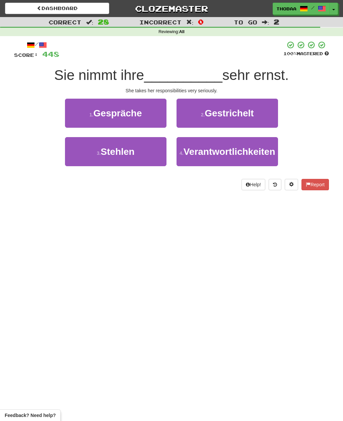
click at [261, 157] on button "4 . Verantwortlichkeiten" at bounding box center [226, 151] width 101 height 29
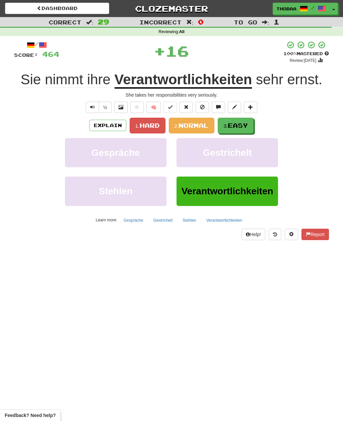
click at [244, 126] on span "Easy" at bounding box center [238, 125] width 20 height 7
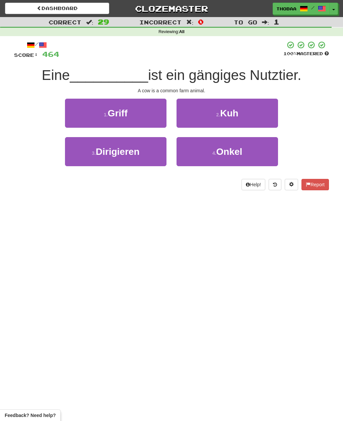
click at [269, 114] on button "2 . Kuh" at bounding box center [226, 113] width 101 height 29
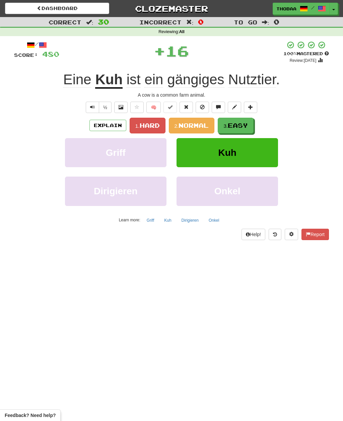
click at [243, 130] on button "3. Easy" at bounding box center [236, 126] width 36 height 16
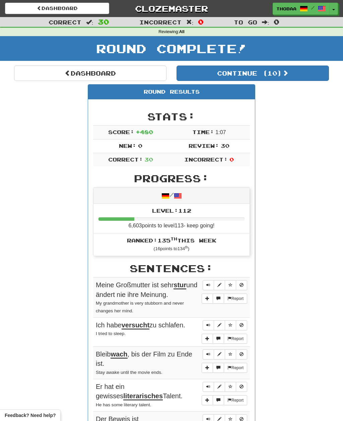
click at [303, 74] on button "Continue ( 10 )" at bounding box center [252, 73] width 152 height 15
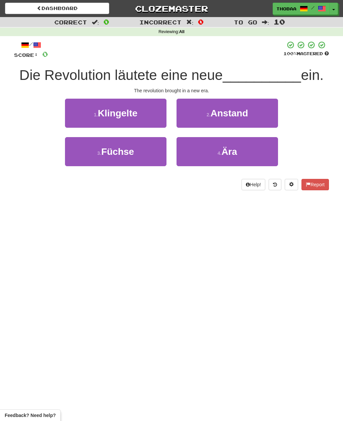
click at [256, 152] on button "4 . Ära" at bounding box center [226, 151] width 101 height 29
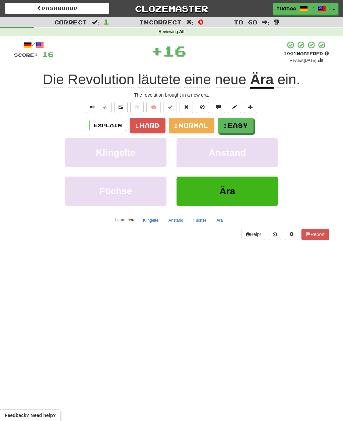
click at [242, 124] on span "Easy" at bounding box center [238, 125] width 20 height 7
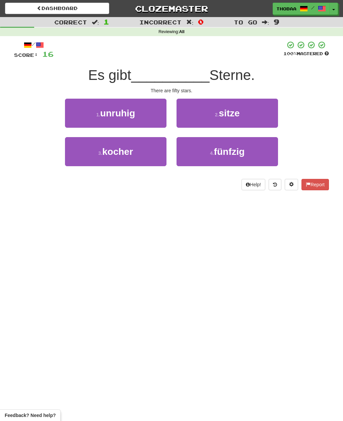
click at [250, 152] on button "4 . fünfzig" at bounding box center [226, 151] width 101 height 29
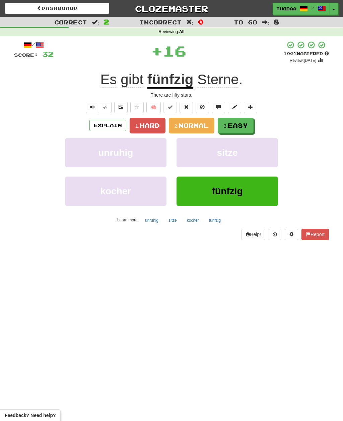
click at [243, 126] on span "Easy" at bounding box center [238, 125] width 20 height 7
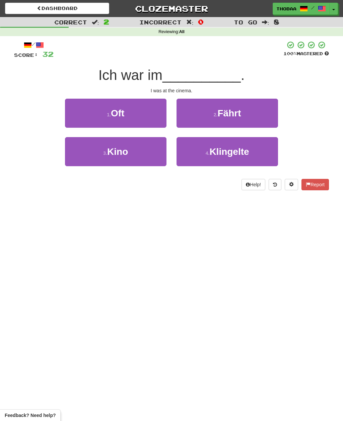
click at [85, 160] on button "3 . Kino" at bounding box center [115, 151] width 101 height 29
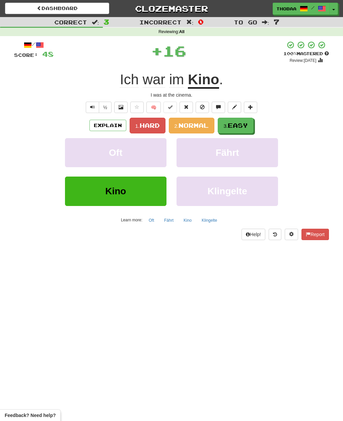
click at [240, 127] on span "Easy" at bounding box center [238, 125] width 20 height 7
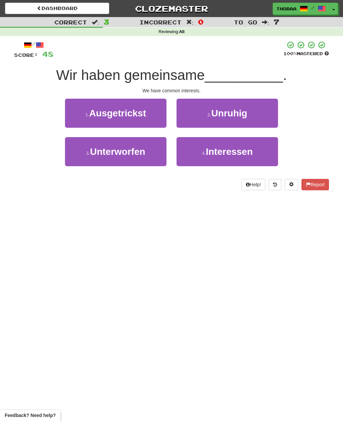
click at [263, 158] on button "4 . Interessen" at bounding box center [226, 151] width 101 height 29
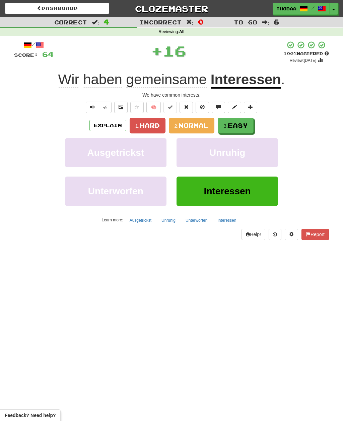
click at [252, 127] on button "3. Easy" at bounding box center [236, 126] width 36 height 16
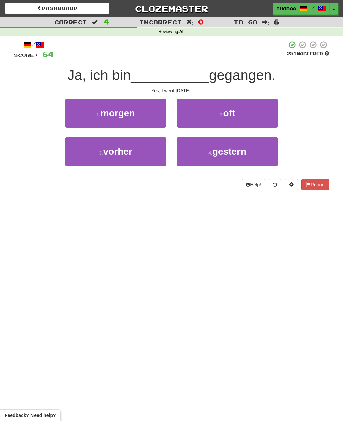
click at [262, 153] on button "4 . gestern" at bounding box center [226, 151] width 101 height 29
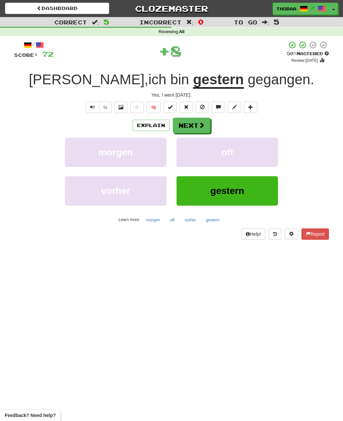
click at [249, 152] on button "oft" at bounding box center [226, 152] width 101 height 29
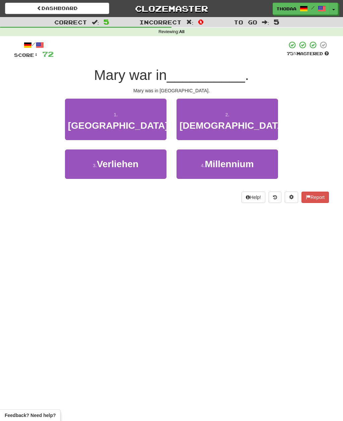
click at [72, 109] on button "1 . Ungarn" at bounding box center [115, 120] width 101 height 42
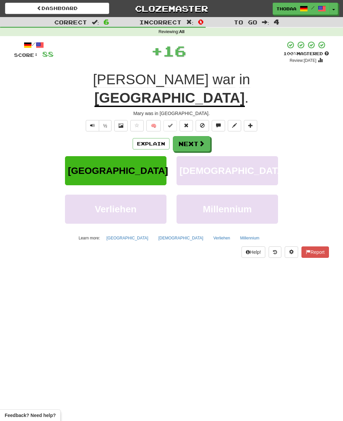
click at [258, 156] on button "Jesus" at bounding box center [226, 170] width 101 height 29
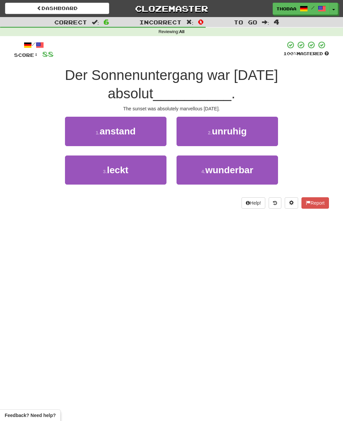
click at [262, 168] on button "4 . wunderbar" at bounding box center [226, 170] width 101 height 29
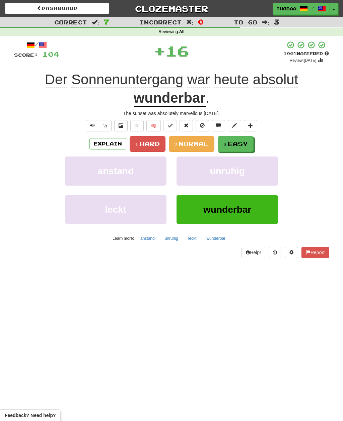
click at [248, 137] on button "3. Easy" at bounding box center [236, 144] width 36 height 16
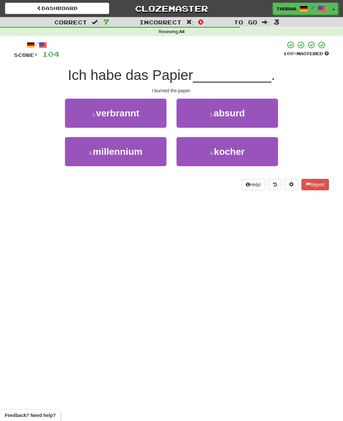
click at [75, 110] on button "1 . verbrannt" at bounding box center [115, 113] width 101 height 29
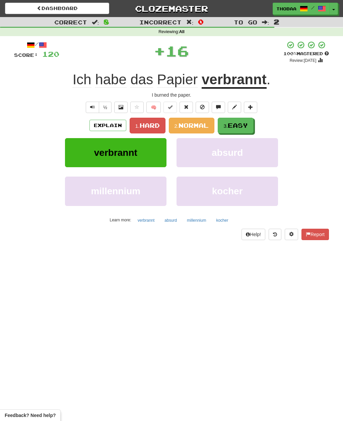
click at [252, 123] on button "3. Easy" at bounding box center [236, 126] width 36 height 16
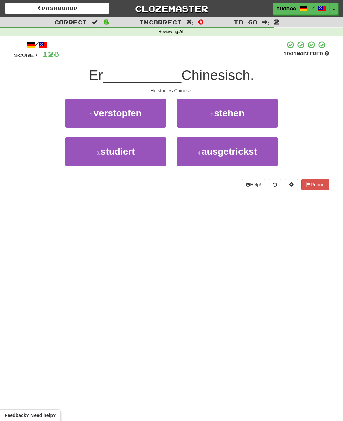
click at [81, 160] on button "3 . studiert" at bounding box center [115, 151] width 101 height 29
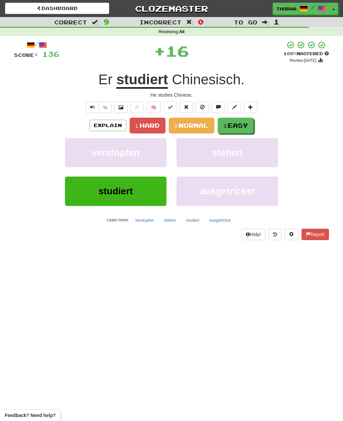
click at [247, 126] on span "Easy" at bounding box center [238, 125] width 20 height 7
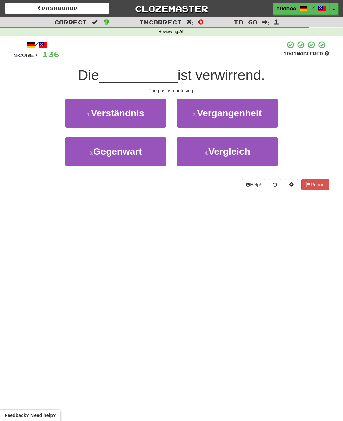
click at [265, 116] on button "2 . Vergangenheit" at bounding box center [226, 113] width 101 height 29
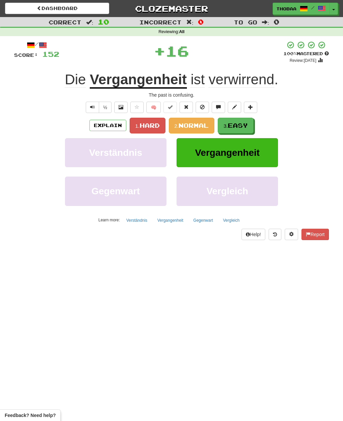
click at [244, 124] on span "Easy" at bounding box center [238, 125] width 20 height 7
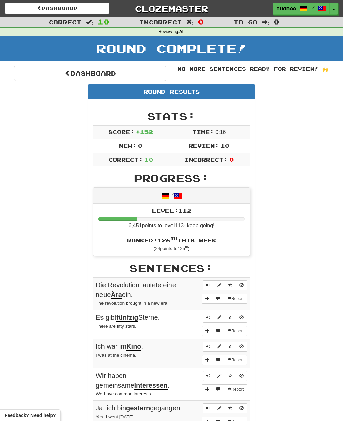
click at [33, 68] on link "Dashboard" at bounding box center [90, 73] width 152 height 15
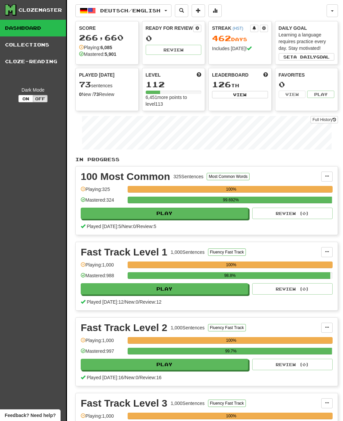
click at [166, 13] on button "Deutsch / English" at bounding box center [123, 10] width 96 height 13
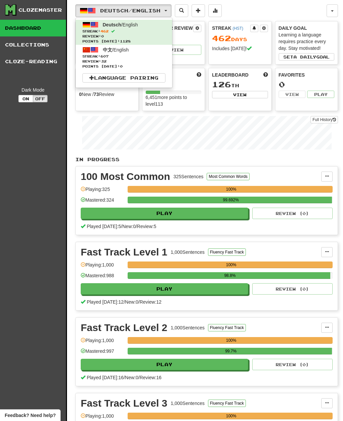
click at [149, 57] on span "Streak: 607" at bounding box center [123, 56] width 83 height 5
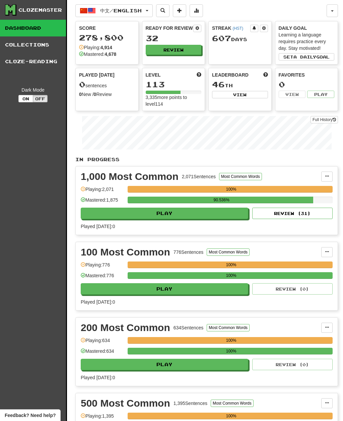
click at [184, 51] on button "Review" at bounding box center [174, 50] width 56 height 10
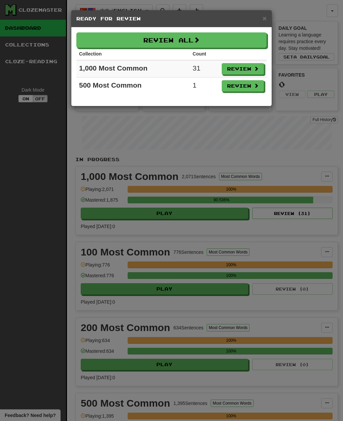
click at [209, 39] on button "Review All" at bounding box center [171, 39] width 190 height 15
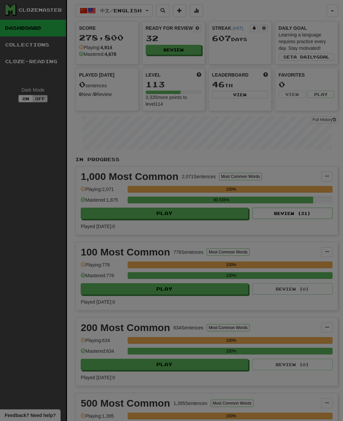
select select "**"
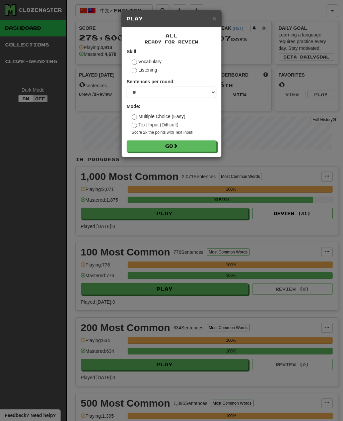
click at [210, 147] on button "Go" at bounding box center [171, 146] width 90 height 11
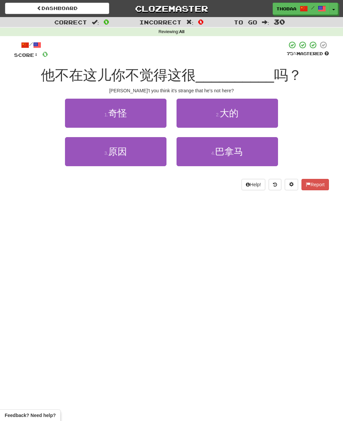
click at [84, 114] on button "1 . 奇怪" at bounding box center [115, 113] width 101 height 29
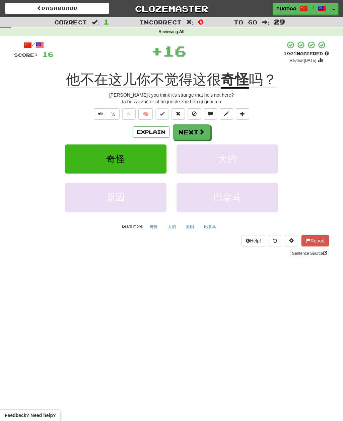
click at [264, 163] on button "大的" at bounding box center [226, 159] width 101 height 29
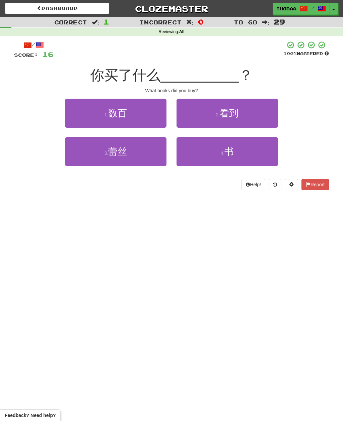
click at [277, 185] on button at bounding box center [274, 184] width 13 height 11
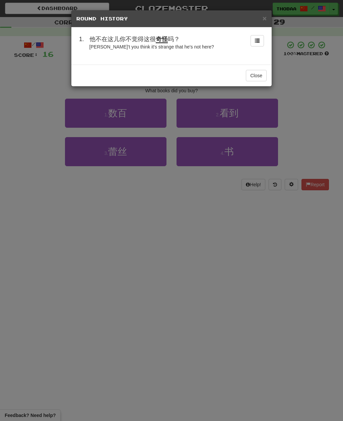
click at [29, 148] on div "× Round History 1 . 他不在这儿你不觉得这很 奇怪 吗？ [PERSON_NAME]'t you think it's strange th…" at bounding box center [171, 210] width 343 height 421
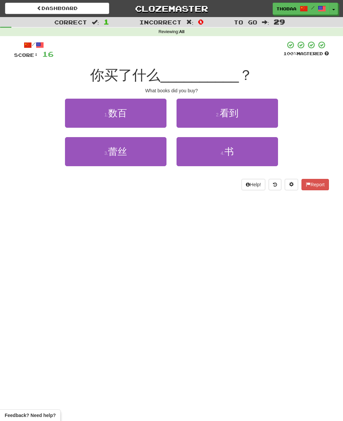
click at [265, 155] on button "4 . 书" at bounding box center [226, 151] width 101 height 29
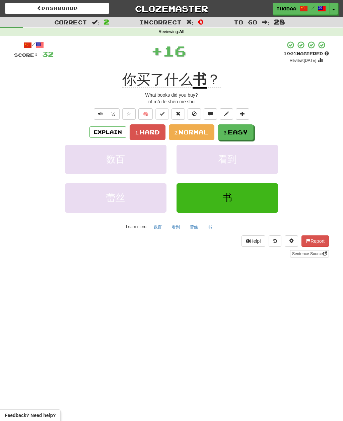
click at [248, 132] on span "Easy" at bounding box center [238, 132] width 20 height 7
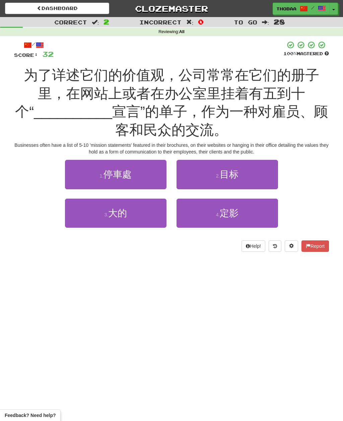
click at [259, 178] on button "2 . 目标" at bounding box center [226, 174] width 101 height 29
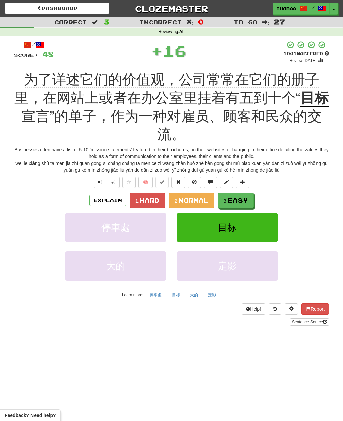
click at [243, 199] on span "Easy" at bounding box center [238, 200] width 20 height 7
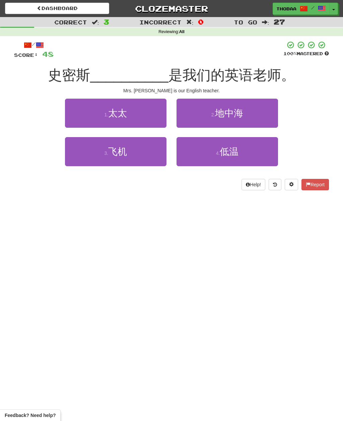
click at [84, 114] on button "1 . 太太" at bounding box center [115, 113] width 101 height 29
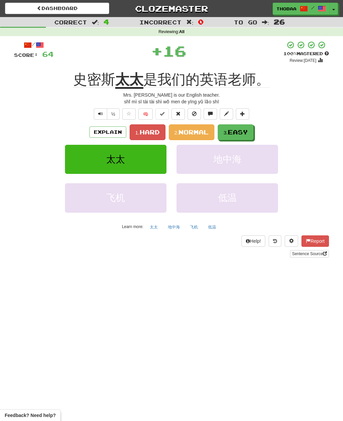
click at [251, 132] on button "3. Easy" at bounding box center [236, 132] width 36 height 16
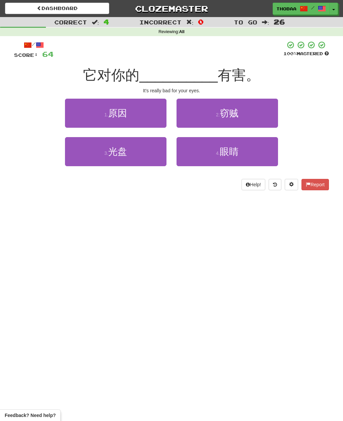
click at [263, 156] on button "4 . 眼睛" at bounding box center [226, 151] width 101 height 29
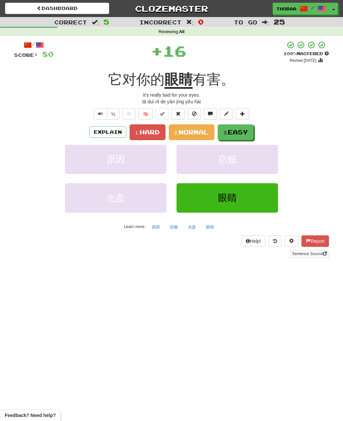
click at [246, 135] on button "3. Easy" at bounding box center [236, 132] width 36 height 16
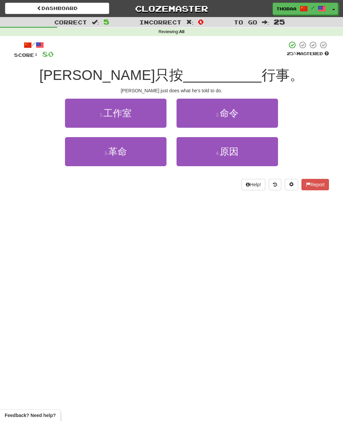
click at [255, 157] on button "4 . 原因" at bounding box center [226, 151] width 101 height 29
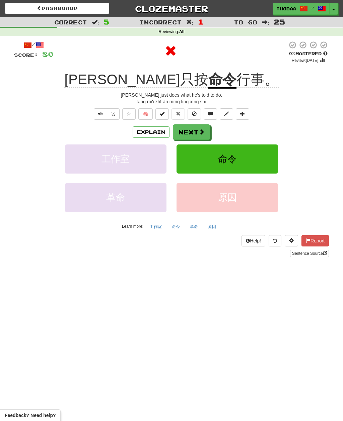
click at [211, 223] on button "原因" at bounding box center [211, 227] width 15 height 10
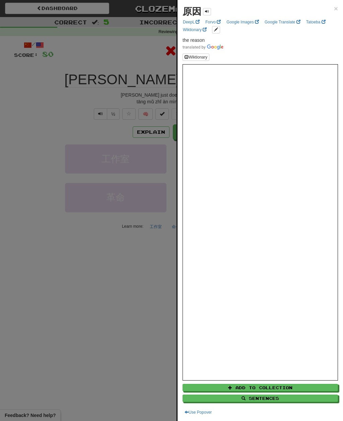
click at [30, 183] on div at bounding box center [171, 210] width 343 height 421
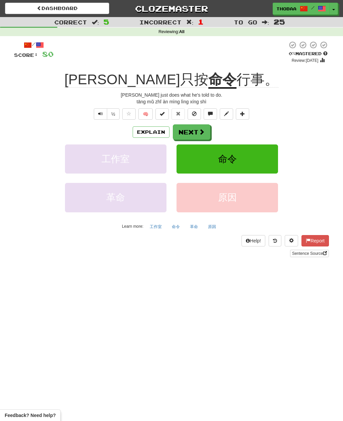
click at [32, 183] on div "革命 原因" at bounding box center [171, 202] width 335 height 38
click at [261, 168] on button "命令" at bounding box center [226, 159] width 101 height 29
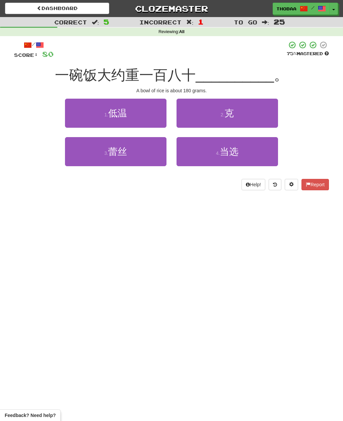
click at [268, 121] on button "2 . 克" at bounding box center [226, 113] width 101 height 29
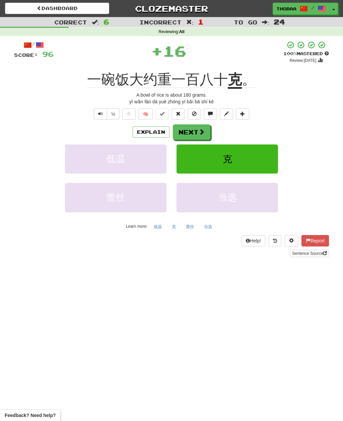
click at [259, 165] on button "克" at bounding box center [226, 159] width 101 height 29
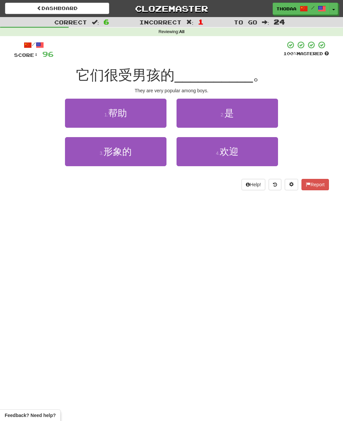
click at [258, 156] on button "4 . 欢迎" at bounding box center [226, 151] width 101 height 29
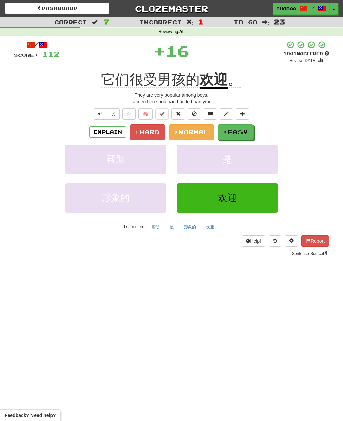
click at [197, 133] on span "Normal" at bounding box center [193, 132] width 30 height 7
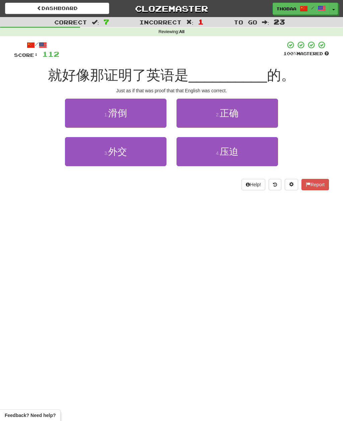
click at [275, 112] on button "2 . 正确" at bounding box center [226, 113] width 101 height 29
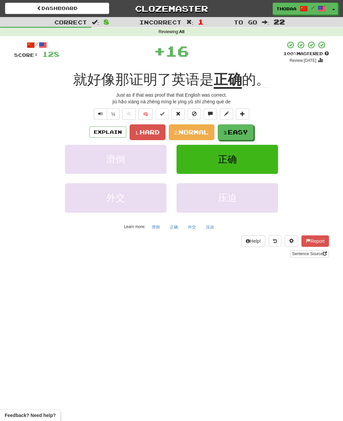
click at [174, 226] on button "正确" at bounding box center [173, 227] width 15 height 10
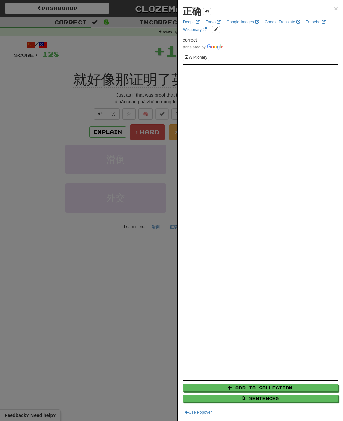
click at [35, 179] on div at bounding box center [171, 210] width 343 height 421
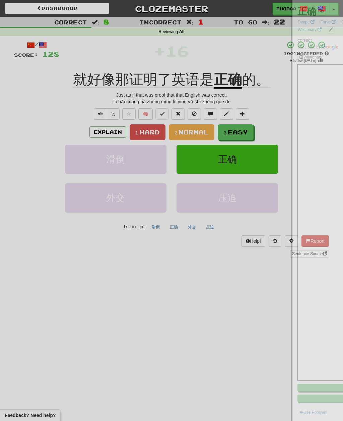
click at [200, 129] on span "Normal" at bounding box center [193, 132] width 30 height 7
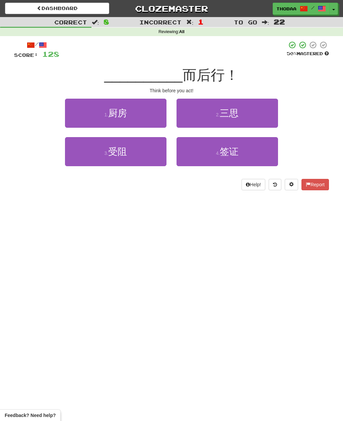
click at [260, 114] on button "2 . 三思" at bounding box center [226, 113] width 101 height 29
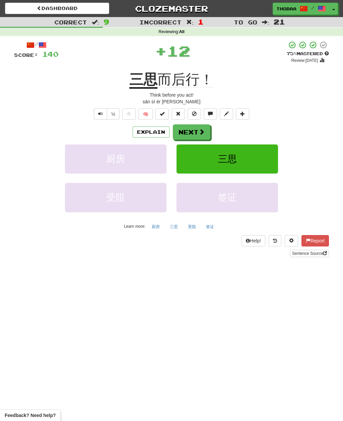
click at [252, 164] on button "三思" at bounding box center [226, 159] width 101 height 29
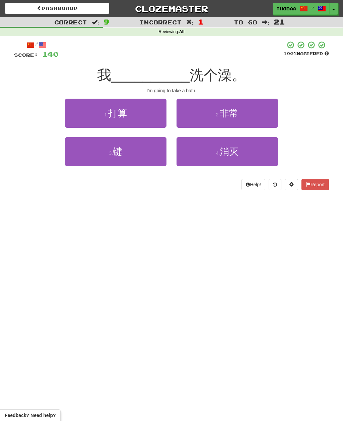
click at [76, 155] on button "3 . 键" at bounding box center [115, 151] width 101 height 29
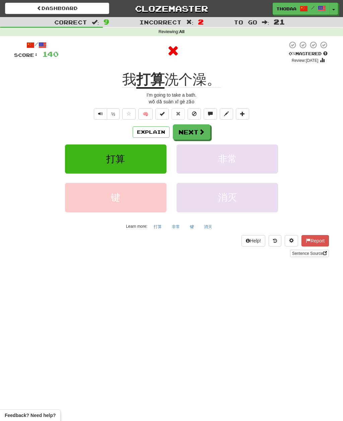
click at [268, 161] on button "非常" at bounding box center [226, 159] width 101 height 29
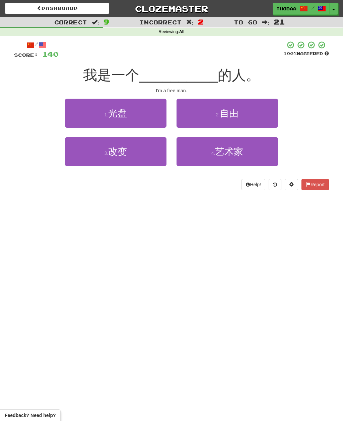
click at [267, 114] on button "2 . 自由" at bounding box center [226, 113] width 101 height 29
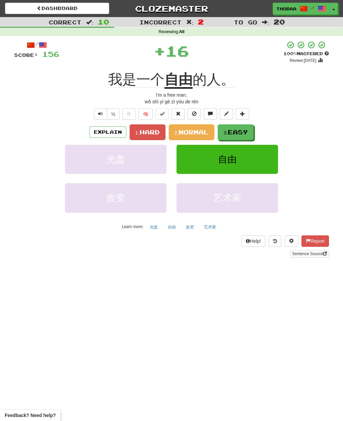
click at [250, 133] on button "3. Easy" at bounding box center [236, 132] width 36 height 16
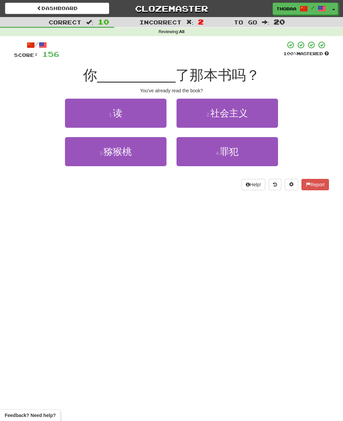
click at [82, 113] on button "1 . 读" at bounding box center [115, 113] width 101 height 29
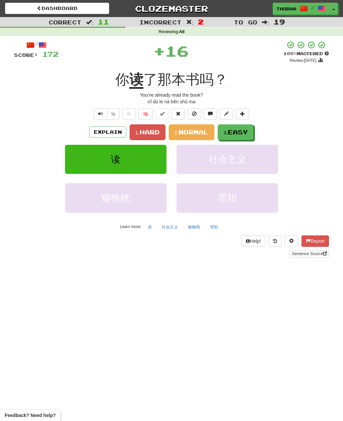
click at [252, 134] on button "3. Easy" at bounding box center [236, 132] width 36 height 16
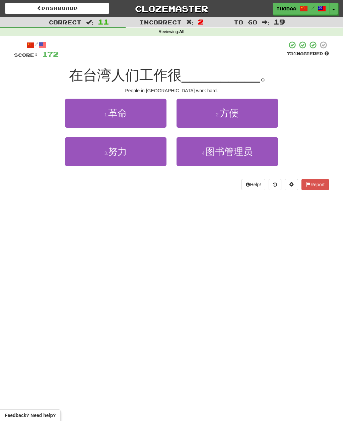
click at [76, 159] on button "3 . 努力" at bounding box center [115, 151] width 101 height 29
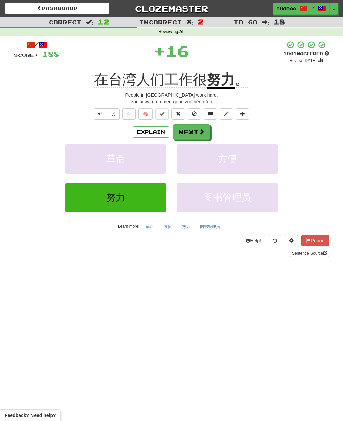
click at [253, 159] on button "方便" at bounding box center [226, 159] width 101 height 29
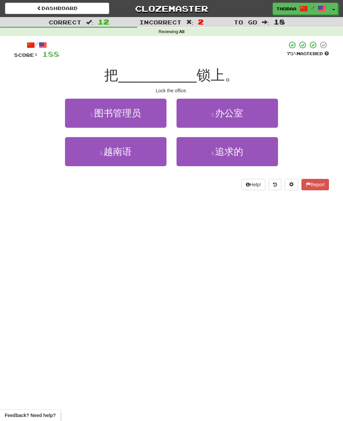
click at [270, 117] on button "2 . 办公室" at bounding box center [226, 113] width 101 height 29
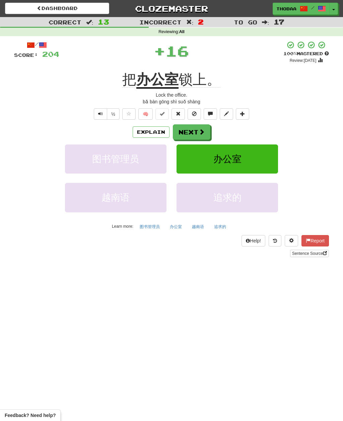
click at [259, 162] on button "办公室" at bounding box center [226, 159] width 101 height 29
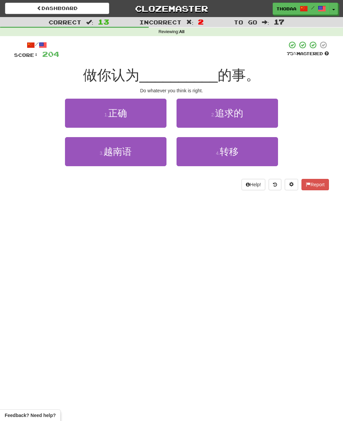
click at [77, 111] on button "1 . 正确" at bounding box center [115, 113] width 101 height 29
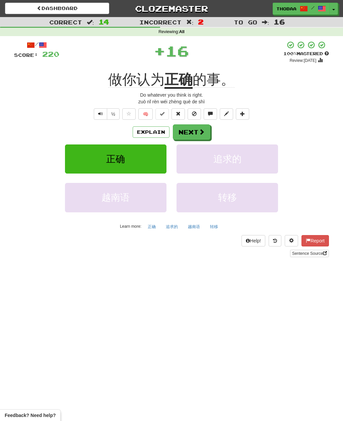
click at [259, 165] on button "追求的" at bounding box center [226, 159] width 101 height 29
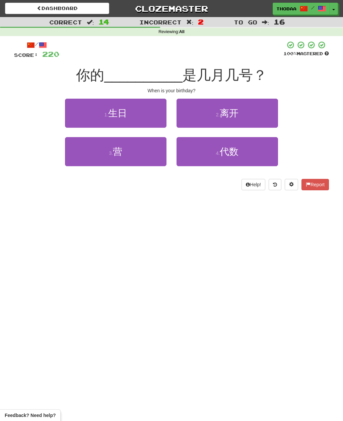
click at [70, 114] on button "1 . 生日" at bounding box center [115, 113] width 101 height 29
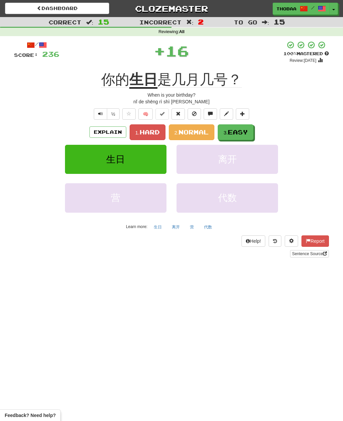
click at [248, 132] on span "Easy" at bounding box center [238, 132] width 20 height 7
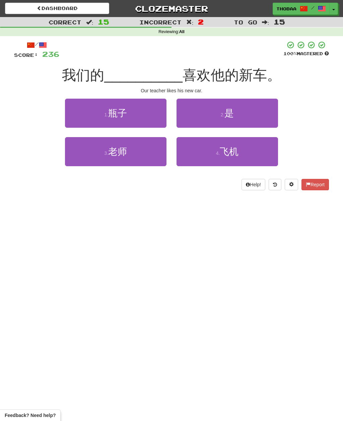
click at [84, 159] on button "3 . 老师" at bounding box center [115, 151] width 101 height 29
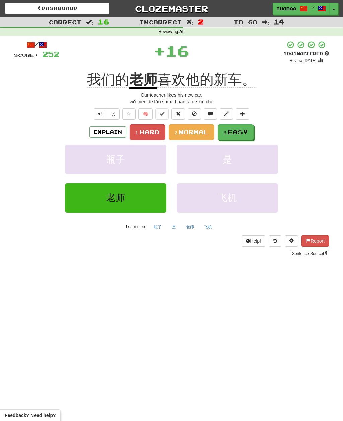
click at [246, 138] on button "3. Easy" at bounding box center [236, 132] width 36 height 16
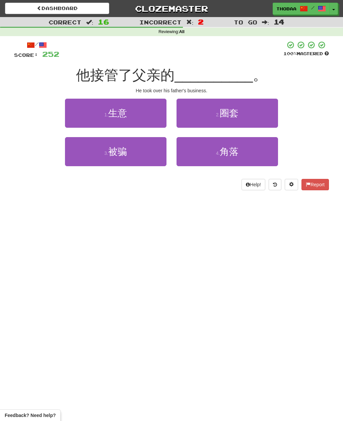
click at [76, 114] on button "1 . 生意" at bounding box center [115, 113] width 101 height 29
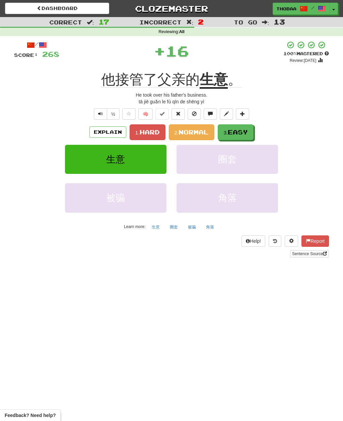
click at [250, 131] on button "3. Easy" at bounding box center [236, 132] width 36 height 16
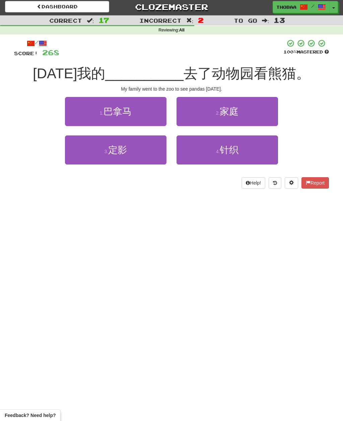
scroll to position [2, 0]
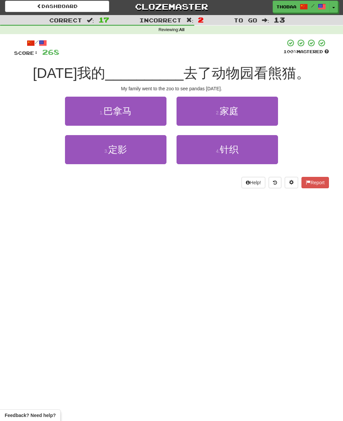
click at [271, 112] on button "2 . 家庭" at bounding box center [226, 111] width 101 height 29
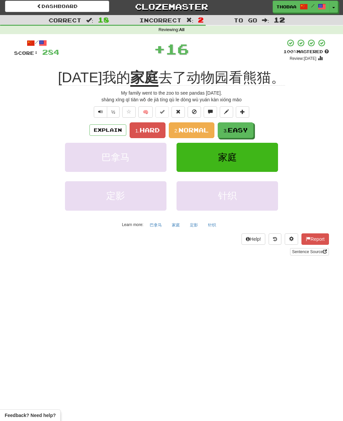
click at [205, 129] on span "Normal" at bounding box center [193, 129] width 30 height 7
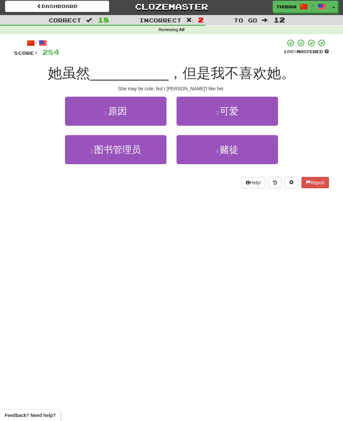
click at [269, 115] on button "2 . 可爱" at bounding box center [226, 111] width 101 height 29
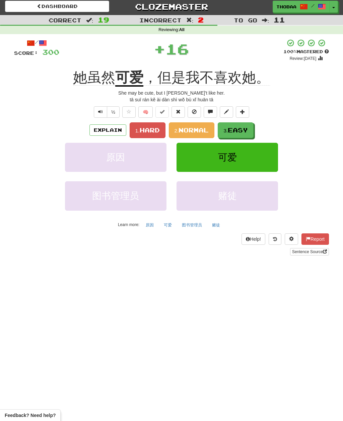
click at [248, 132] on span "Easy" at bounding box center [238, 129] width 20 height 7
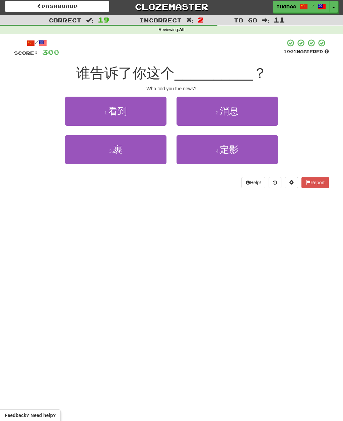
click at [272, 112] on button "2 . 消息" at bounding box center [226, 111] width 101 height 29
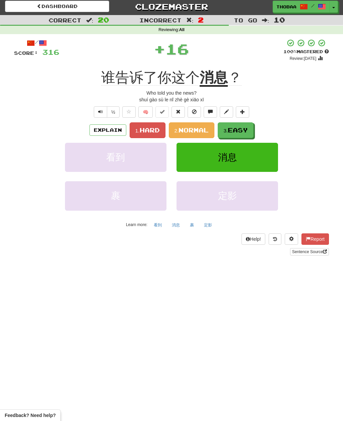
click at [198, 129] on span "Normal" at bounding box center [193, 129] width 30 height 7
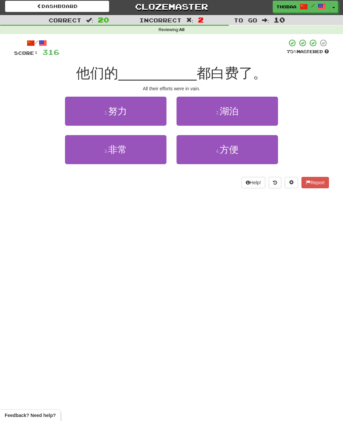
click at [85, 114] on button "1 . 努力" at bounding box center [115, 111] width 101 height 29
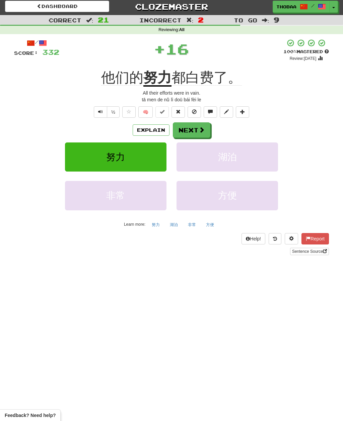
click at [206, 133] on button "Next" at bounding box center [191, 129] width 37 height 15
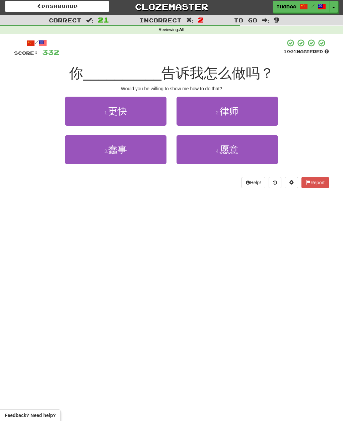
click at [246, 153] on button "4 . 愿意" at bounding box center [226, 149] width 101 height 29
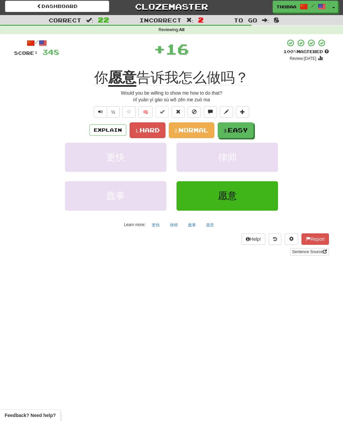
click at [209, 225] on button "愿意" at bounding box center [209, 225] width 15 height 10
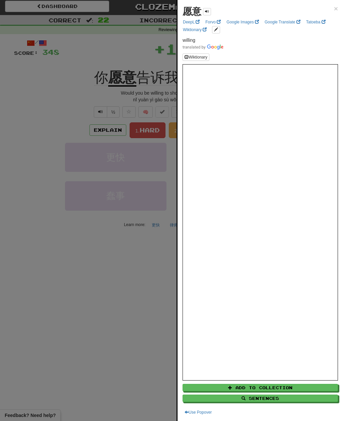
click at [24, 178] on div at bounding box center [171, 210] width 343 height 421
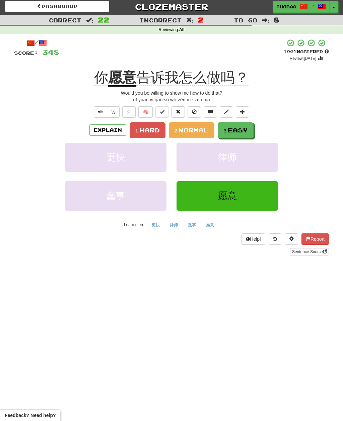
click at [195, 131] on span "Normal" at bounding box center [193, 129] width 30 height 7
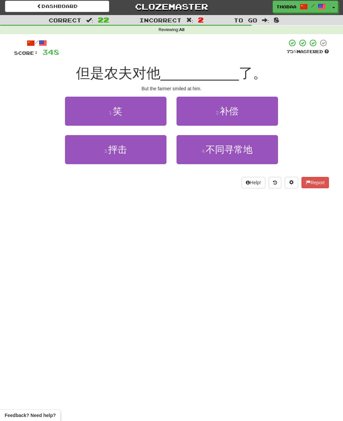
click at [75, 118] on button "1 . 笑" at bounding box center [115, 111] width 101 height 29
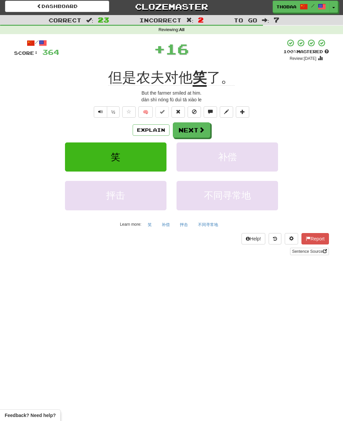
click at [257, 164] on button "补偿" at bounding box center [226, 157] width 101 height 29
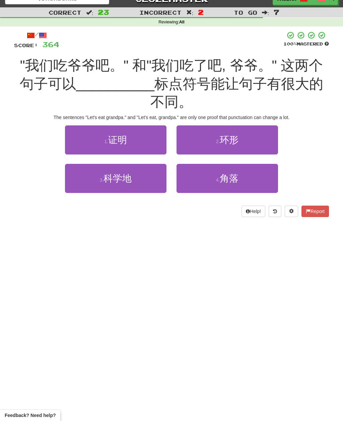
scroll to position [0, 0]
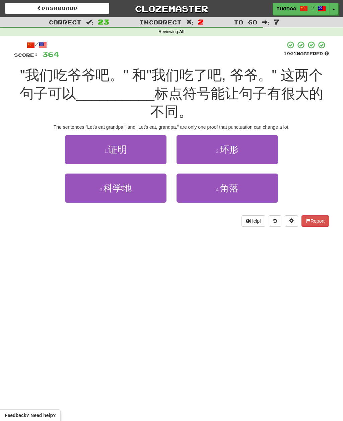
click at [86, 148] on button "1 . 证明" at bounding box center [115, 149] width 101 height 29
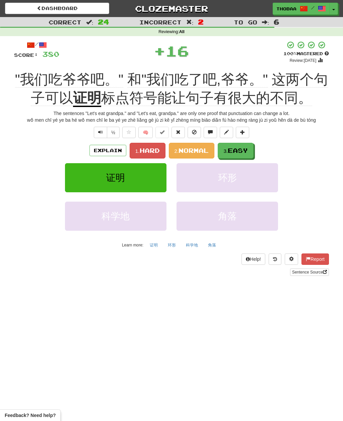
click at [251, 148] on button "3. Easy" at bounding box center [236, 151] width 36 height 16
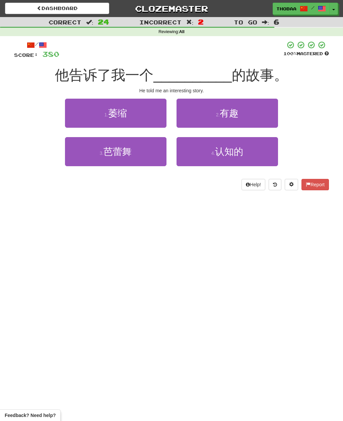
click at [261, 114] on button "2 . 有趣" at bounding box center [226, 113] width 101 height 29
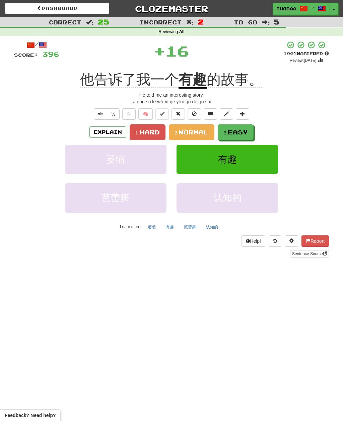
click at [248, 135] on span "Easy" at bounding box center [238, 132] width 20 height 7
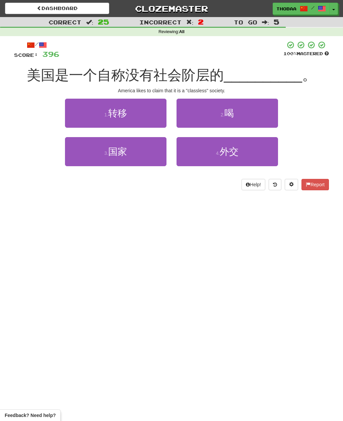
click at [92, 159] on button "3 . 国家" at bounding box center [115, 151] width 101 height 29
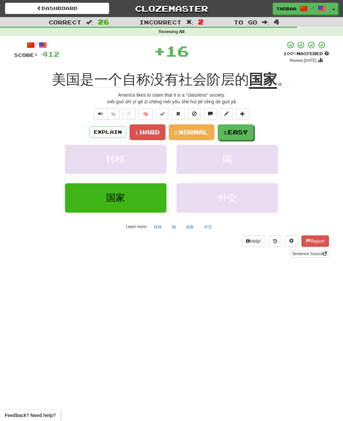
click at [245, 134] on span "Easy" at bounding box center [238, 132] width 20 height 7
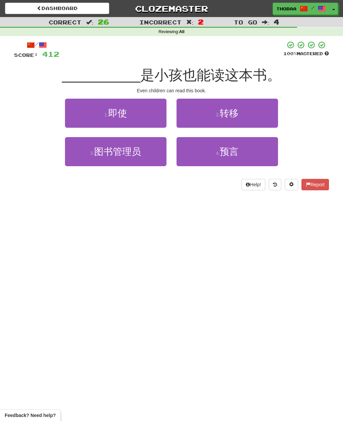
click at [83, 116] on button "1 . 即使" at bounding box center [115, 113] width 101 height 29
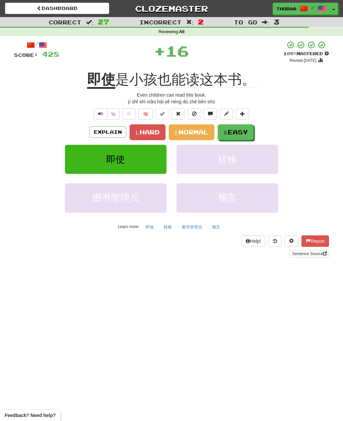
click at [200, 131] on span "Normal" at bounding box center [193, 132] width 30 height 7
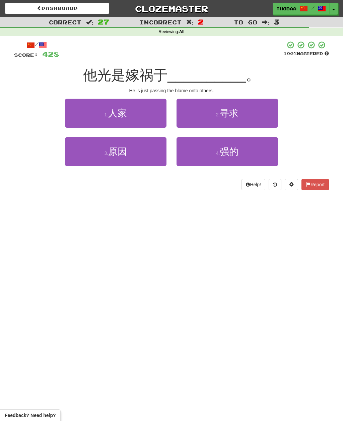
click at [76, 112] on button "1 . 人家" at bounding box center [115, 113] width 101 height 29
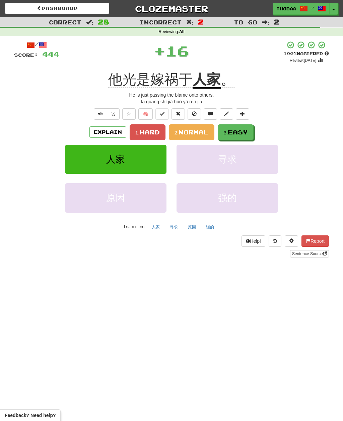
click at [201, 131] on span "Normal" at bounding box center [193, 132] width 30 height 7
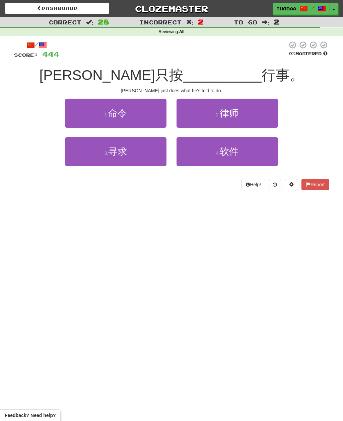
click at [75, 113] on button "1 . 命令" at bounding box center [115, 113] width 101 height 29
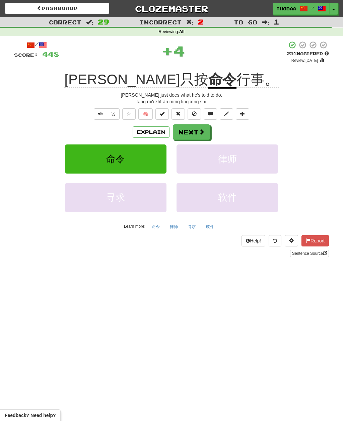
click at [252, 164] on button "律师" at bounding box center [226, 159] width 101 height 29
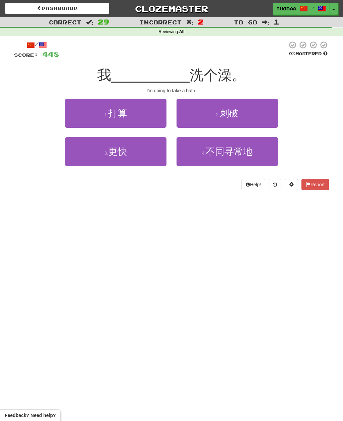
click at [74, 109] on button "1 . 打算" at bounding box center [115, 113] width 101 height 29
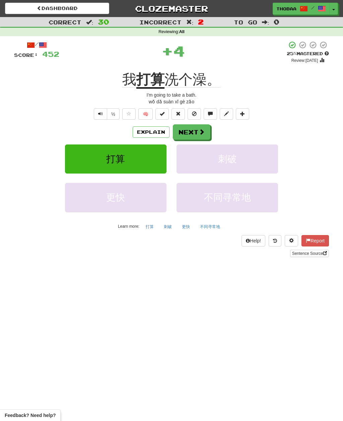
click at [250, 164] on button "刺破" at bounding box center [226, 159] width 101 height 29
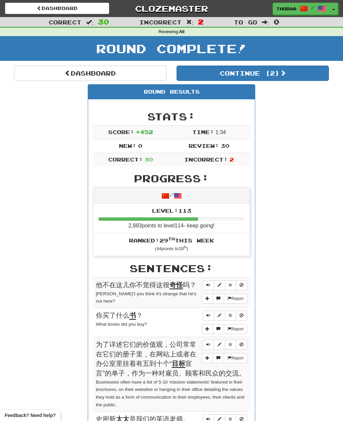
click at [298, 76] on button "Continue ( 2 )" at bounding box center [252, 73] width 152 height 15
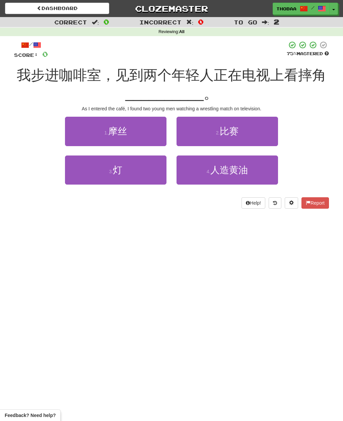
click at [269, 136] on button "2 . 比赛" at bounding box center [226, 131] width 101 height 29
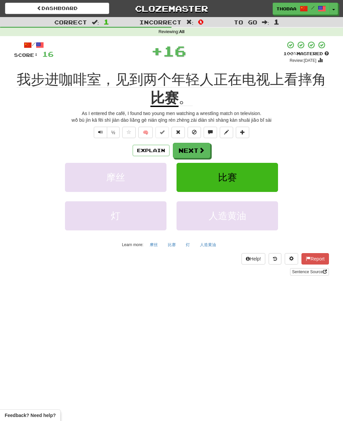
click at [265, 179] on button "比赛" at bounding box center [226, 177] width 101 height 29
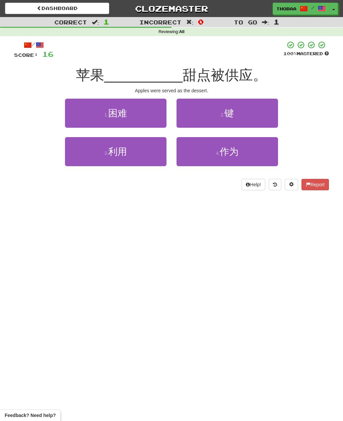
click at [268, 110] on button "2 . 键" at bounding box center [226, 113] width 101 height 29
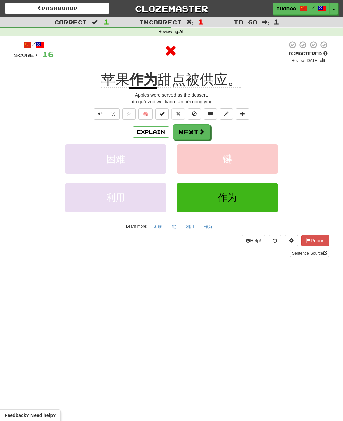
click at [252, 162] on button "键" at bounding box center [226, 159] width 101 height 29
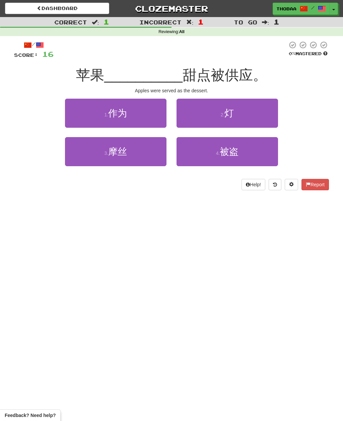
click at [78, 114] on button "1 . 作为" at bounding box center [115, 113] width 101 height 29
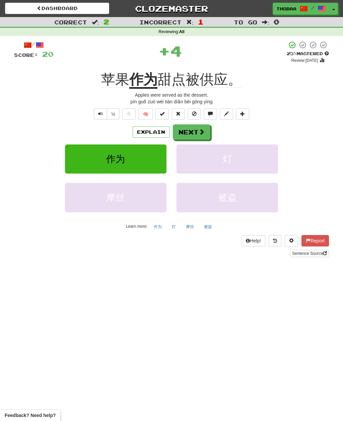
click at [248, 163] on button "灯" at bounding box center [226, 159] width 101 height 29
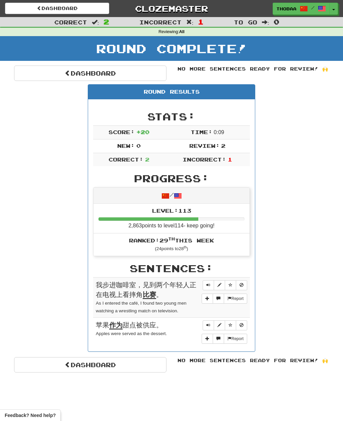
click at [23, 71] on link "Dashboard" at bounding box center [90, 73] width 152 height 15
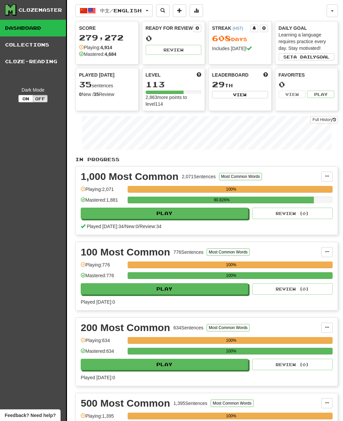
click at [97, 10] on button "中文 / English" at bounding box center [113, 10] width 77 height 13
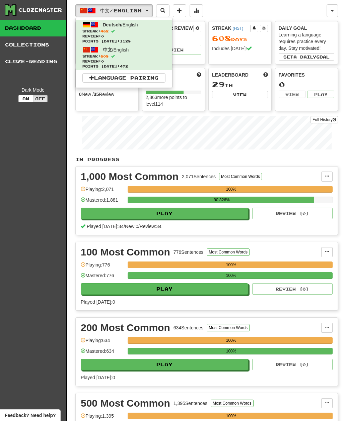
click at [25, 262] on div at bounding box center [171, 210] width 343 height 421
